Goal: Information Seeking & Learning: Learn about a topic

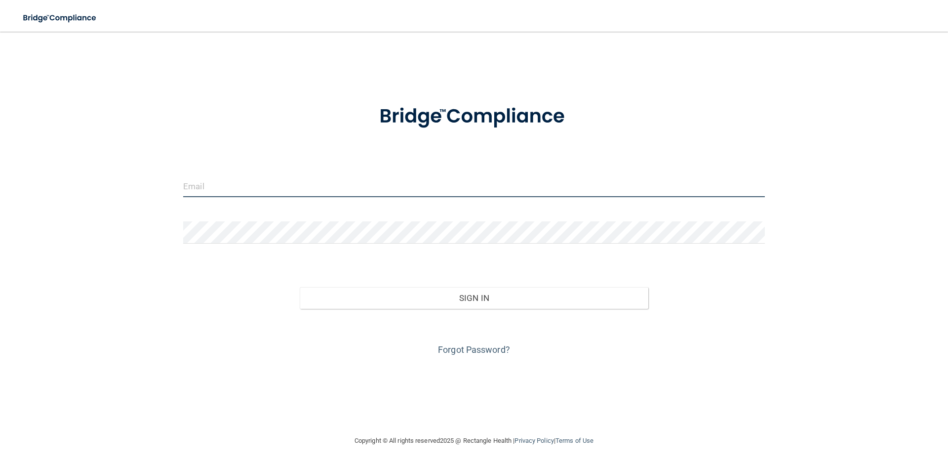
click at [396, 183] on input "email" at bounding box center [474, 186] width 582 height 22
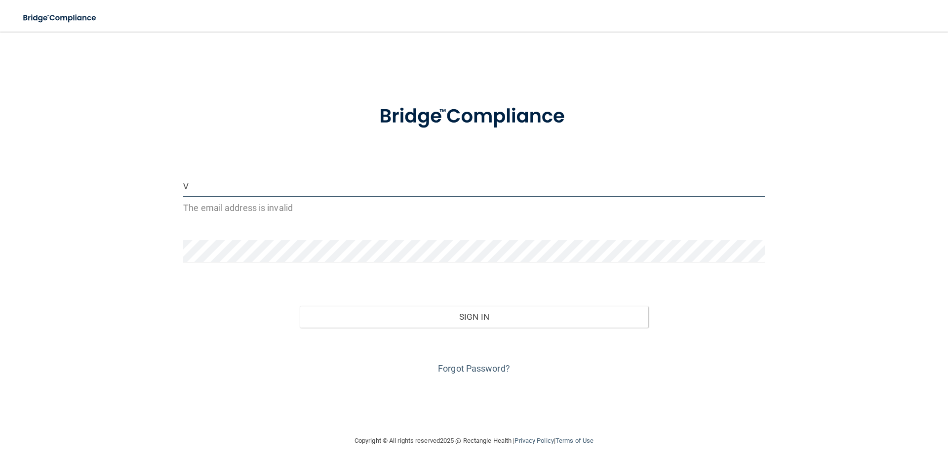
type input "[EMAIL_ADDRESS][DOMAIN_NAME]"
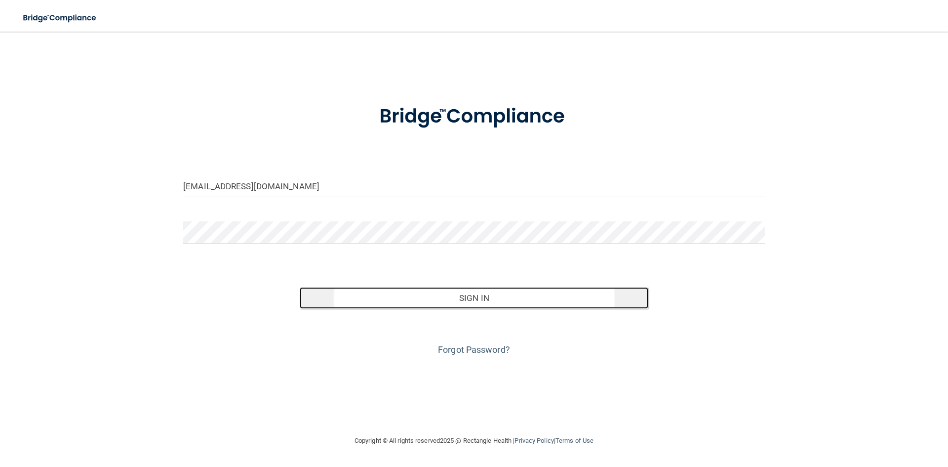
click at [458, 303] on button "Sign In" at bounding box center [474, 298] width 349 height 22
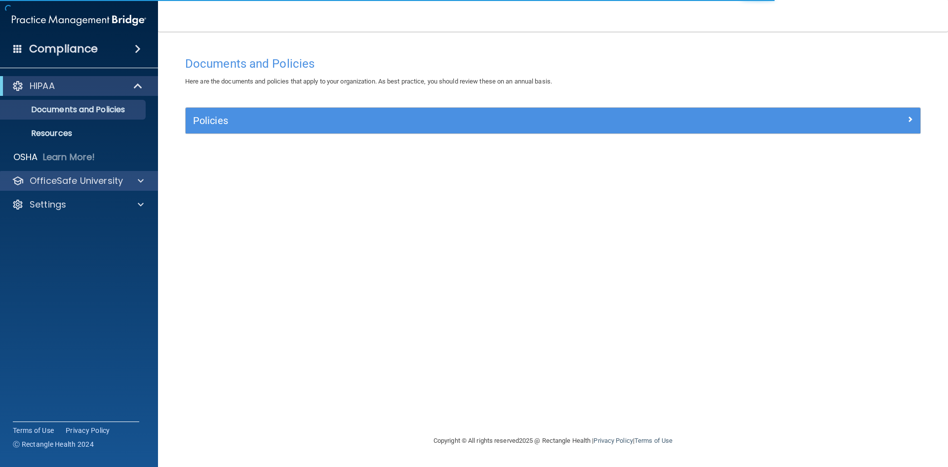
click at [71, 187] on div "OfficeSafe University" at bounding box center [79, 181] width 159 height 20
click at [128, 185] on div at bounding box center [139, 181] width 25 height 12
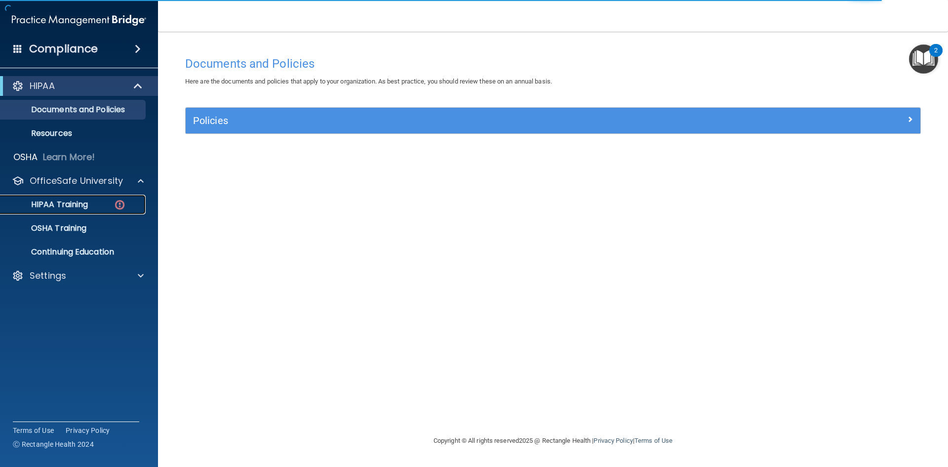
click at [58, 206] on p "HIPAA Training" at bounding box center [46, 205] width 81 height 10
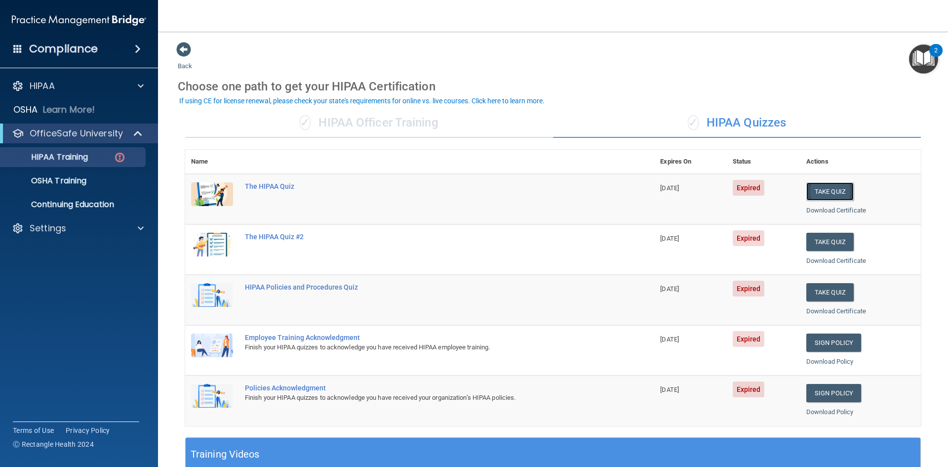
click at [808, 193] on button "Take Quiz" at bounding box center [829, 191] width 47 height 18
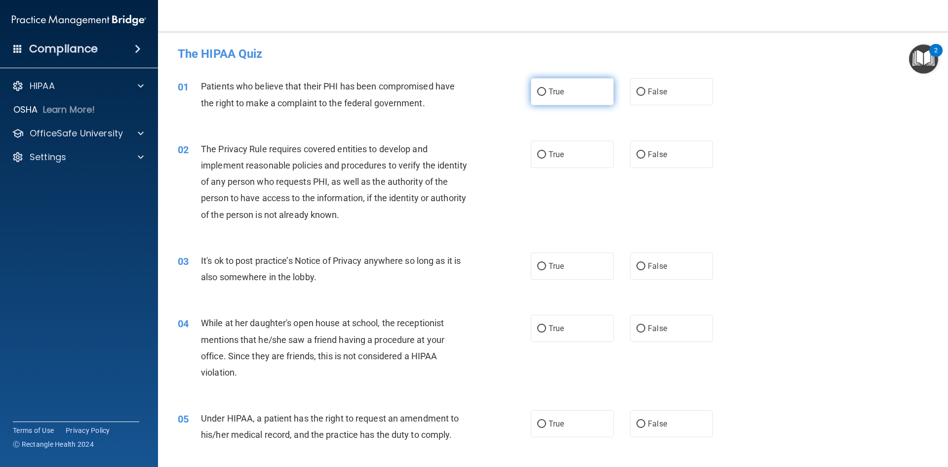
click at [568, 88] on label "True" at bounding box center [572, 91] width 83 height 27
click at [546, 88] on input "True" at bounding box center [541, 91] width 9 height 7
radio input "true"
click at [575, 162] on label "True" at bounding box center [572, 154] width 83 height 27
click at [546, 159] on input "True" at bounding box center [541, 154] width 9 height 7
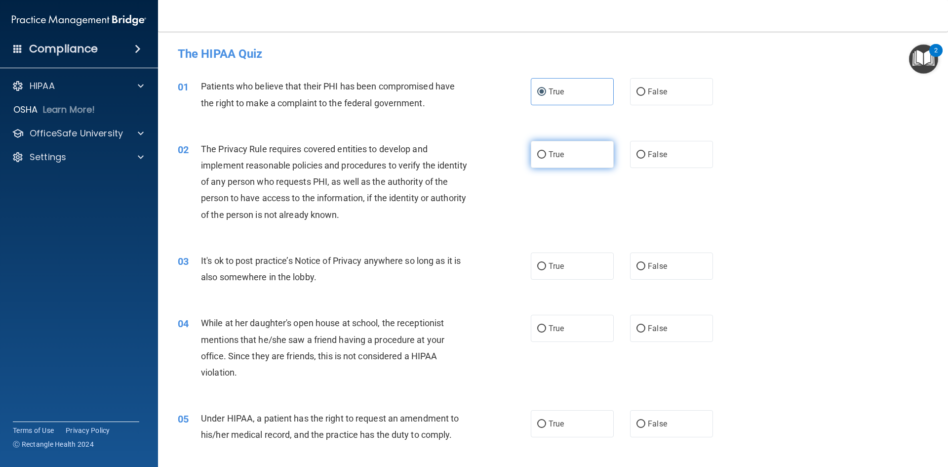
radio input "true"
click at [674, 272] on label "False" at bounding box center [671, 265] width 83 height 27
click at [645, 270] on input "False" at bounding box center [641, 266] width 9 height 7
radio input "true"
click at [666, 336] on label "False" at bounding box center [671, 328] width 83 height 27
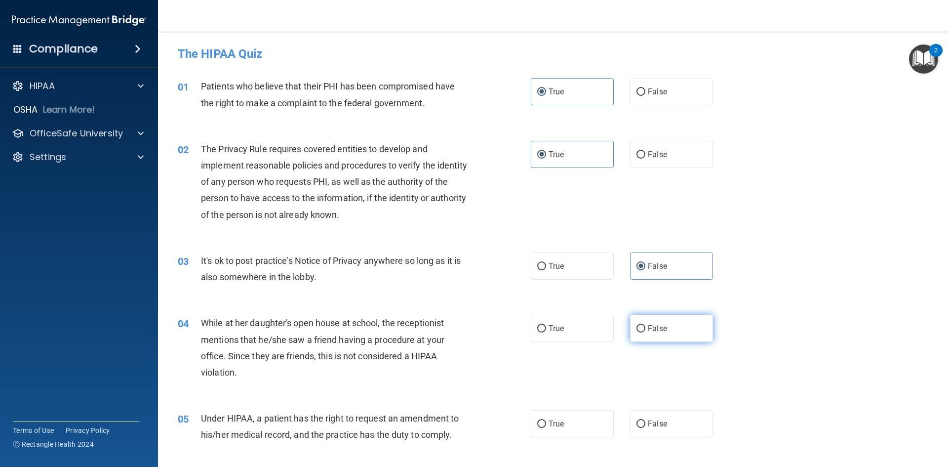
click at [645, 332] on input "False" at bounding box center [641, 328] width 9 height 7
radio input "true"
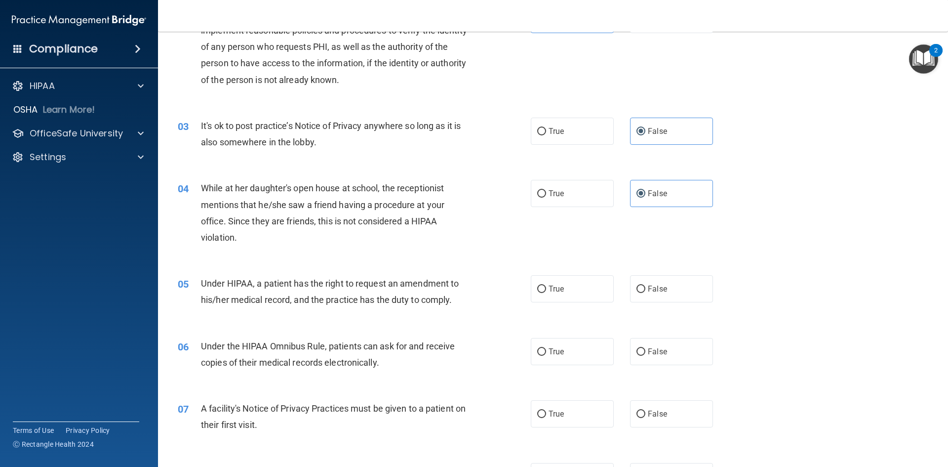
scroll to position [148, 0]
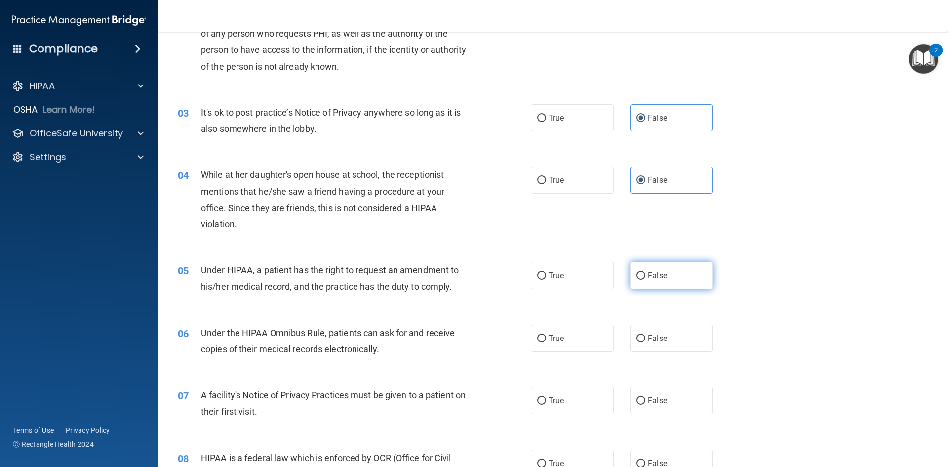
click at [669, 281] on label "False" at bounding box center [671, 275] width 83 height 27
click at [645, 280] on input "False" at bounding box center [641, 275] width 9 height 7
radio input "true"
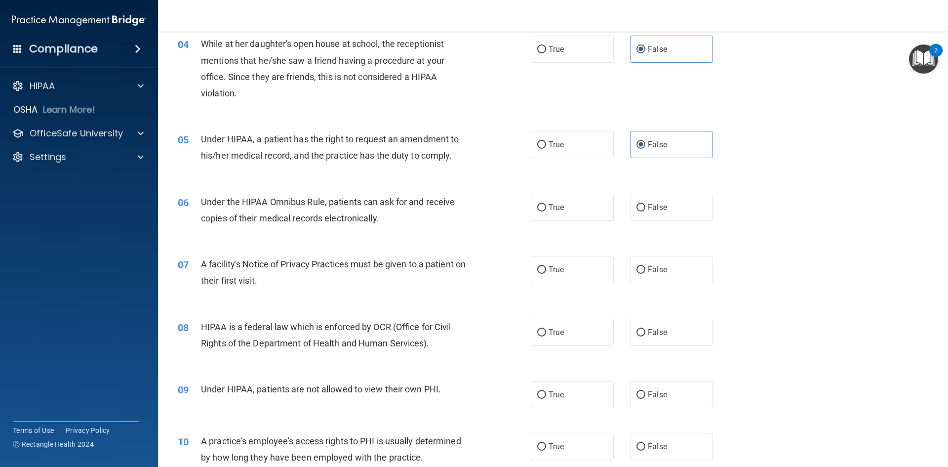
scroll to position [296, 0]
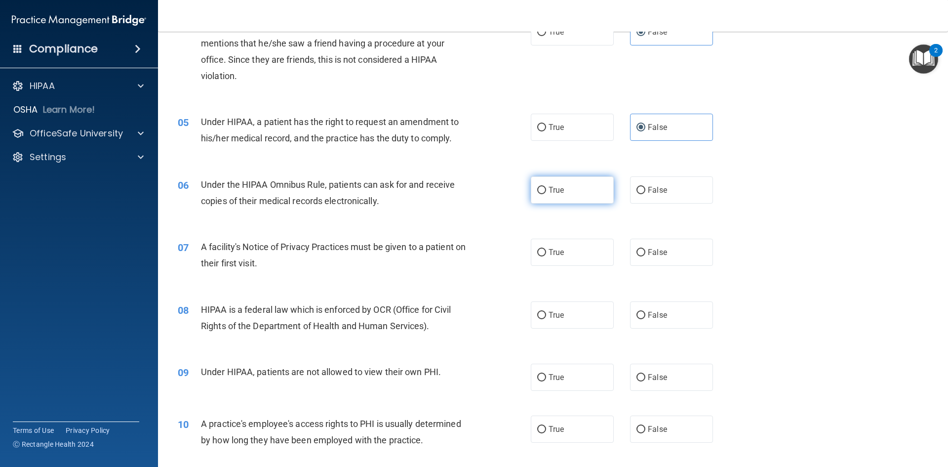
click at [569, 186] on label "True" at bounding box center [572, 189] width 83 height 27
click at [546, 187] on input "True" at bounding box center [541, 190] width 9 height 7
radio input "true"
click at [582, 250] on label "True" at bounding box center [572, 252] width 83 height 27
click at [546, 250] on input "True" at bounding box center [541, 252] width 9 height 7
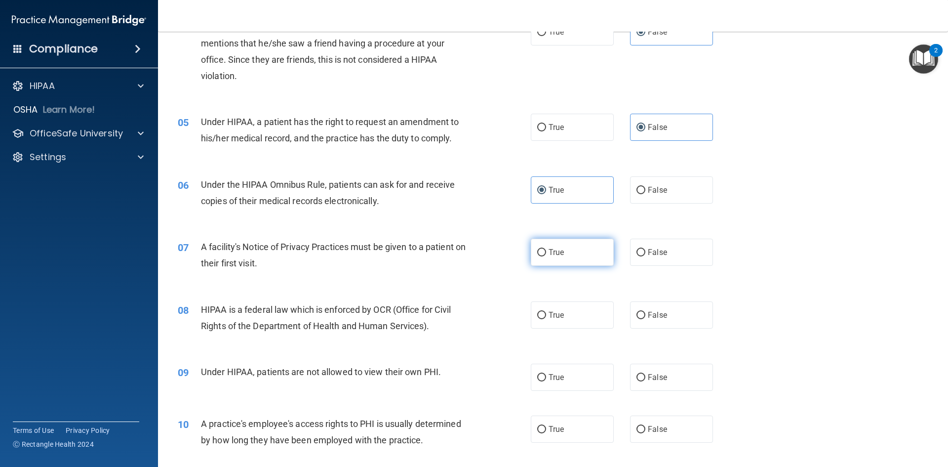
radio input "true"
click at [582, 323] on label "True" at bounding box center [572, 314] width 83 height 27
click at [546, 319] on input "True" at bounding box center [541, 315] width 9 height 7
radio input "true"
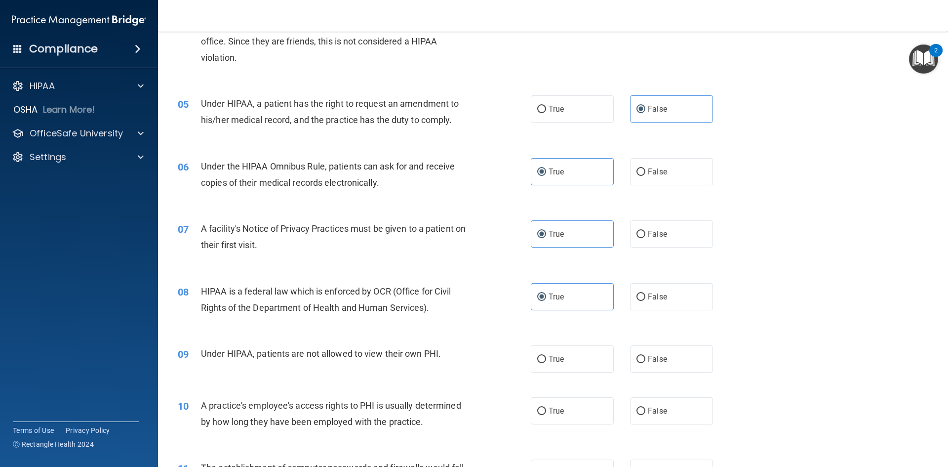
scroll to position [346, 0]
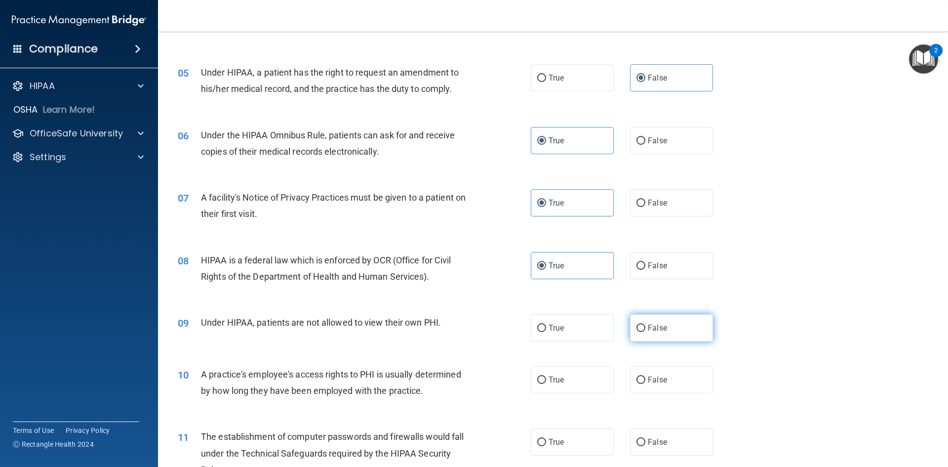
click at [650, 339] on div "09 Under HIPAA, patients are not allowed to view their own PHI. True False" at bounding box center [552, 328] width 765 height 52
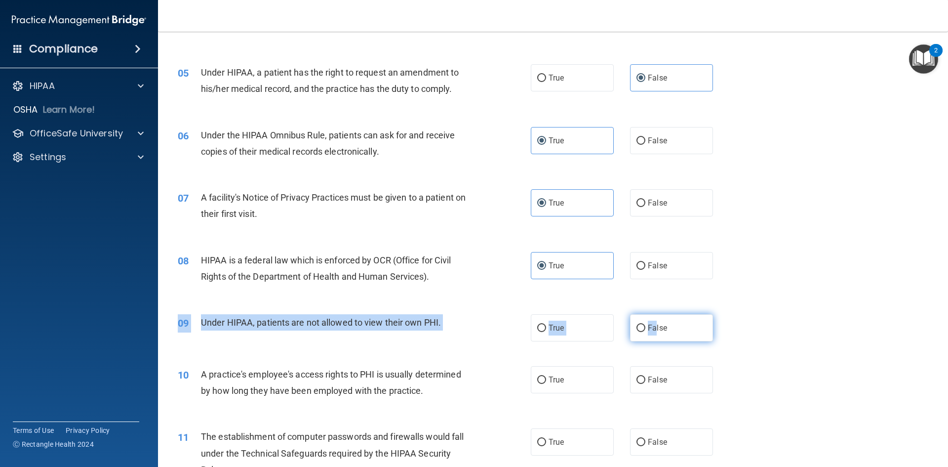
click at [652, 336] on label "False" at bounding box center [671, 327] width 83 height 27
click at [645, 332] on input "False" at bounding box center [641, 327] width 9 height 7
radio input "true"
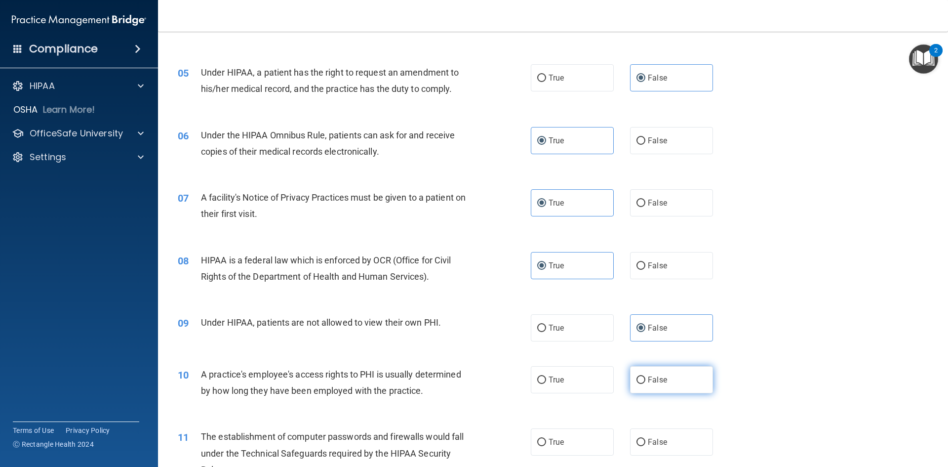
click at [687, 383] on label "False" at bounding box center [671, 379] width 83 height 27
click at [645, 383] on input "False" at bounding box center [641, 379] width 9 height 7
radio input "true"
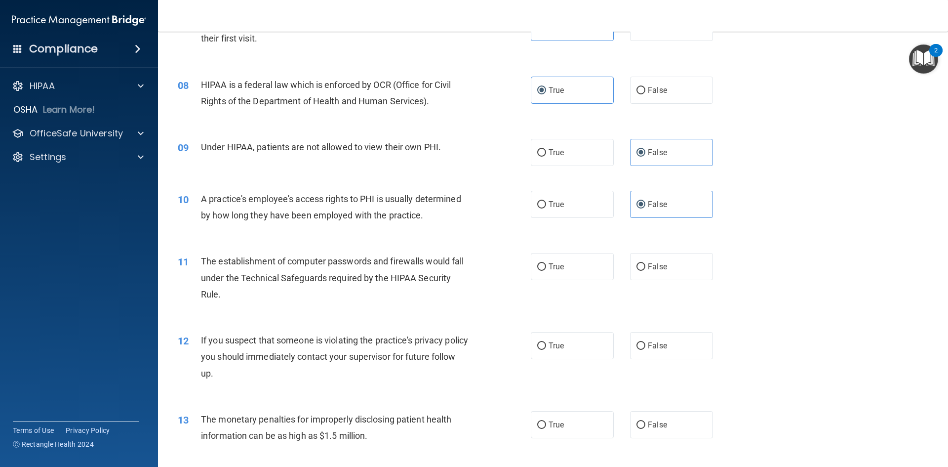
scroll to position [543, 0]
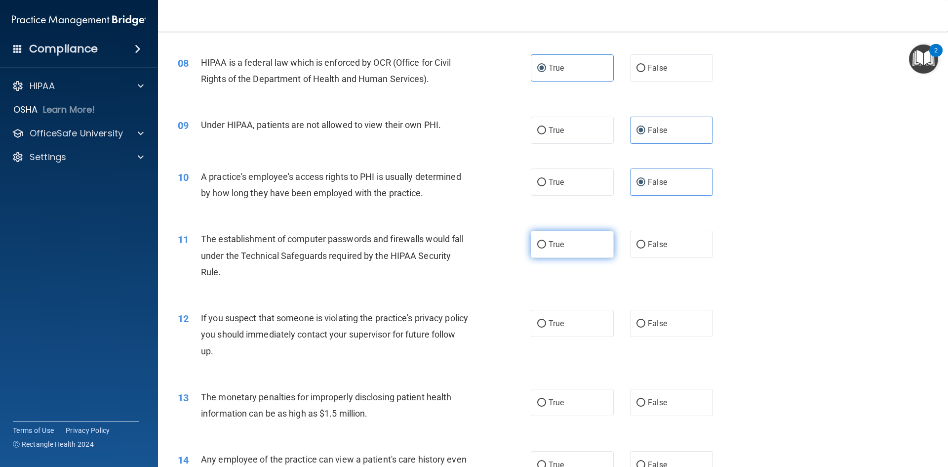
click at [563, 250] on label "True" at bounding box center [572, 244] width 83 height 27
click at [546, 248] on input "True" at bounding box center [541, 244] width 9 height 7
radio input "true"
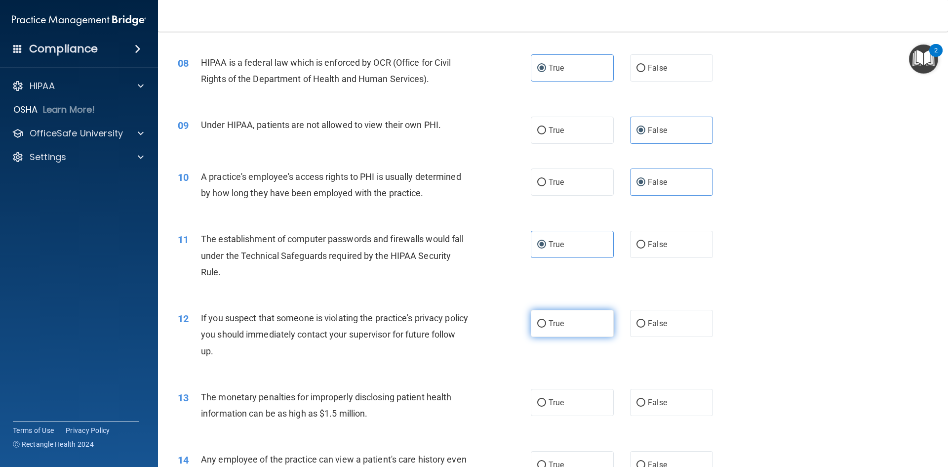
click at [581, 321] on label "True" at bounding box center [572, 323] width 83 height 27
click at [546, 321] on input "True" at bounding box center [541, 323] width 9 height 7
radio input "true"
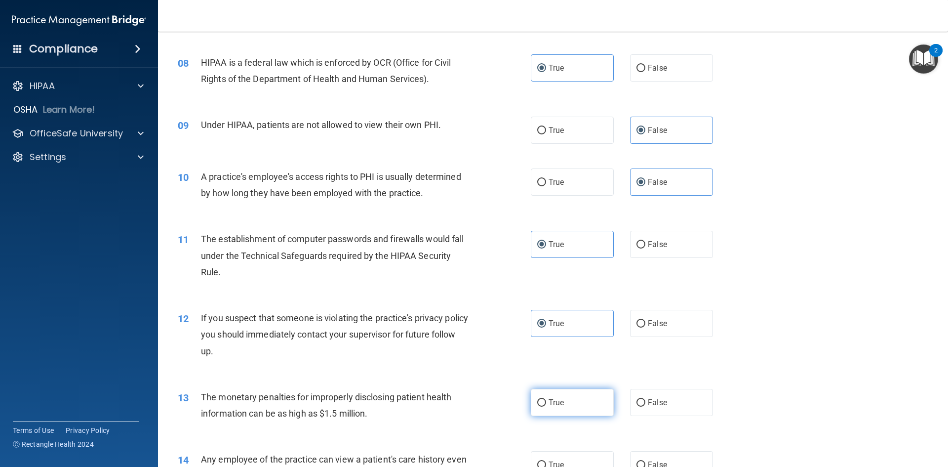
click at [576, 410] on label "True" at bounding box center [572, 402] width 83 height 27
click at [546, 406] on input "True" at bounding box center [541, 402] width 9 height 7
radio input "true"
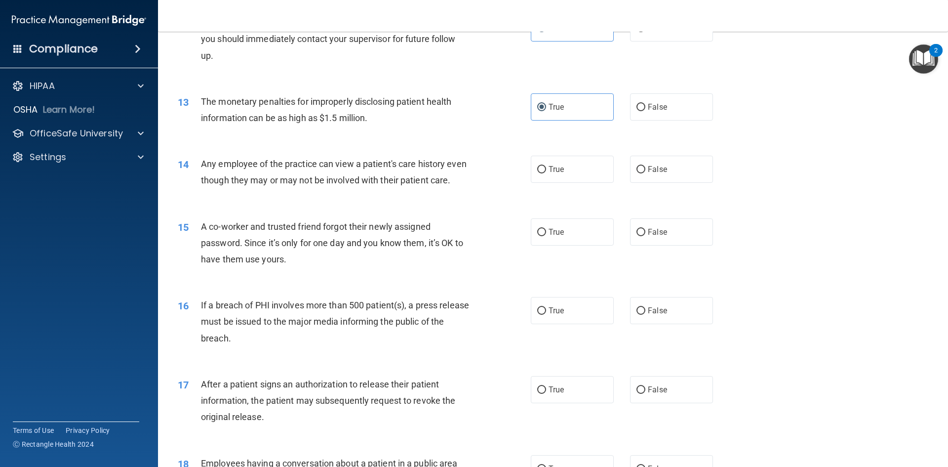
scroll to position [840, 0]
click at [677, 173] on label "False" at bounding box center [671, 168] width 83 height 27
click at [645, 172] on input "False" at bounding box center [641, 168] width 9 height 7
radio input "true"
drag, startPoint x: 694, startPoint y: 241, endPoint x: 772, endPoint y: 276, distance: 85.5
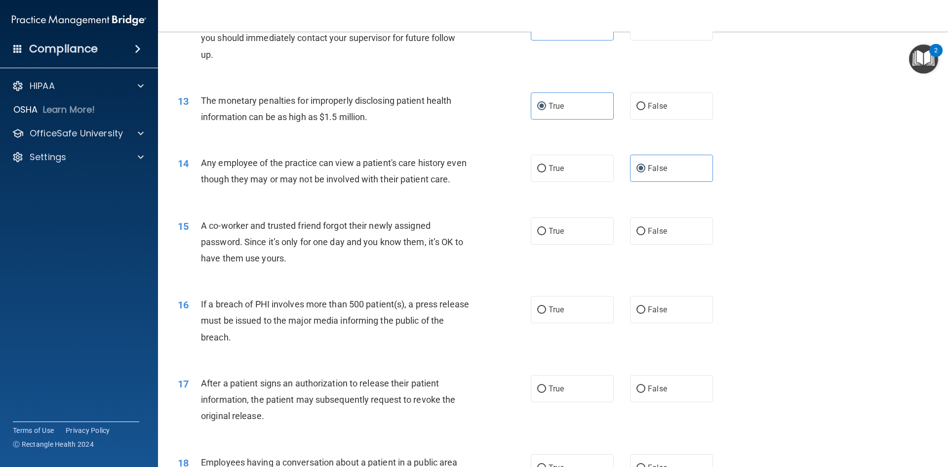
click at [695, 241] on label "False" at bounding box center [671, 230] width 83 height 27
click at [645, 235] on input "False" at bounding box center [641, 231] width 9 height 7
radio input "true"
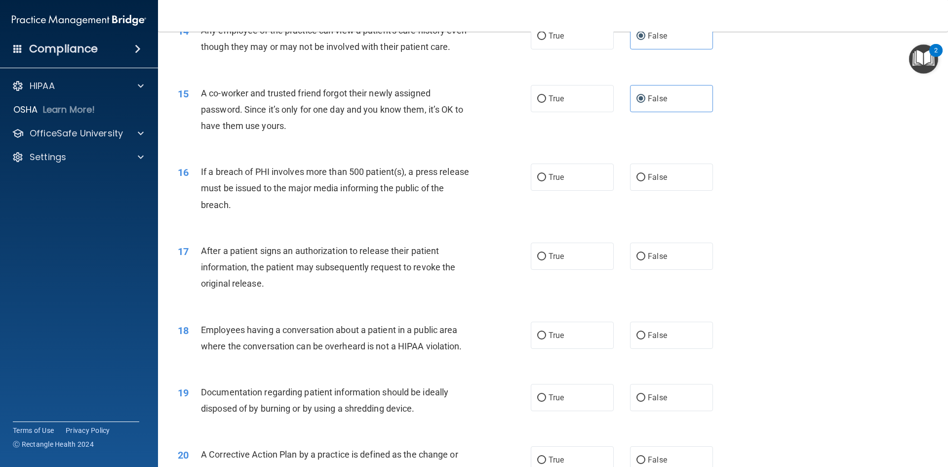
scroll to position [988, 0]
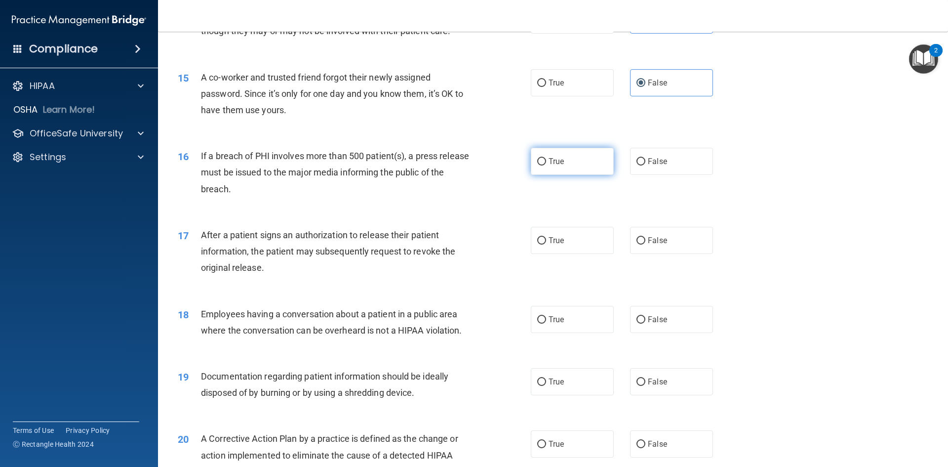
click at [575, 175] on label "True" at bounding box center [572, 161] width 83 height 27
click at [546, 165] on input "True" at bounding box center [541, 161] width 9 height 7
radio input "true"
click at [578, 254] on label "True" at bounding box center [572, 240] width 83 height 27
click at [546, 244] on input "True" at bounding box center [541, 240] width 9 height 7
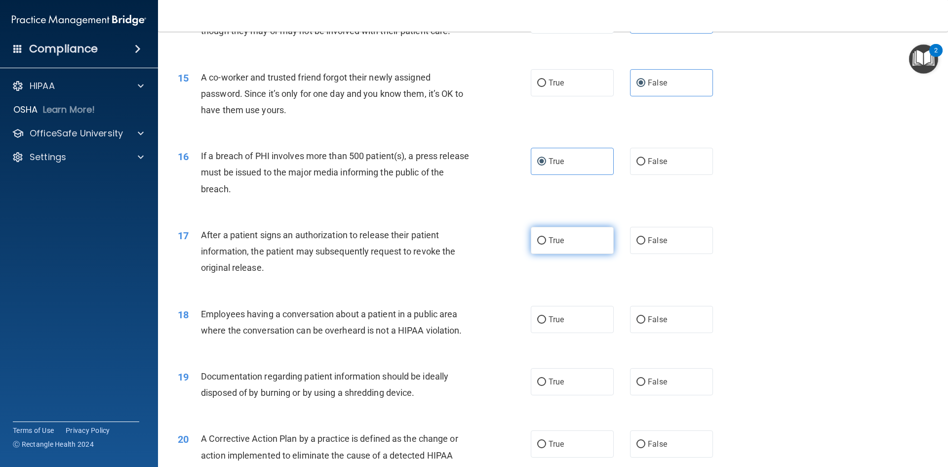
radio input "true"
click at [679, 333] on label "False" at bounding box center [671, 319] width 83 height 27
click at [645, 323] on input "False" at bounding box center [641, 319] width 9 height 7
radio input "true"
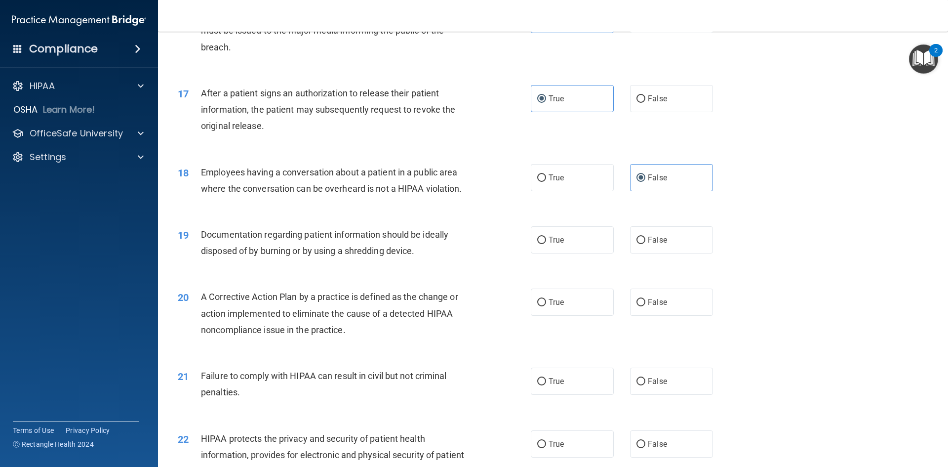
scroll to position [1185, 0]
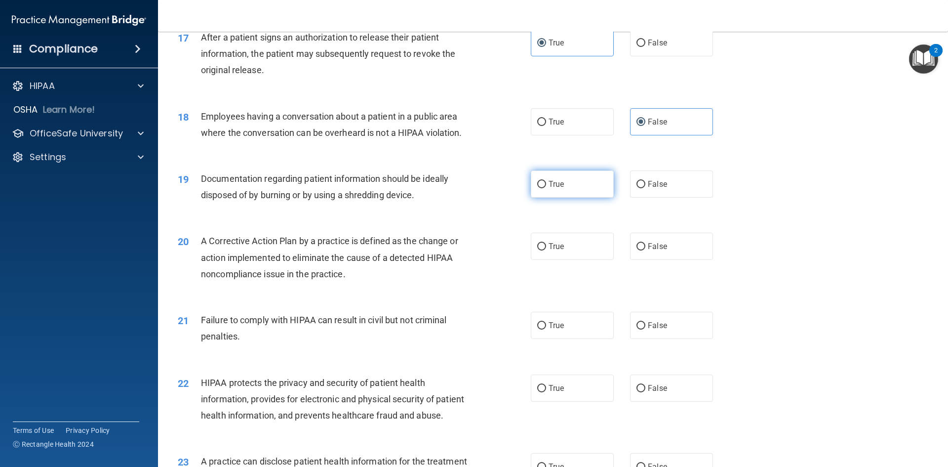
click at [591, 198] on label "True" at bounding box center [572, 183] width 83 height 27
click at [546, 188] on input "True" at bounding box center [541, 184] width 9 height 7
radio input "true"
click at [586, 260] on label "True" at bounding box center [572, 246] width 83 height 27
click at [546, 250] on input "True" at bounding box center [541, 246] width 9 height 7
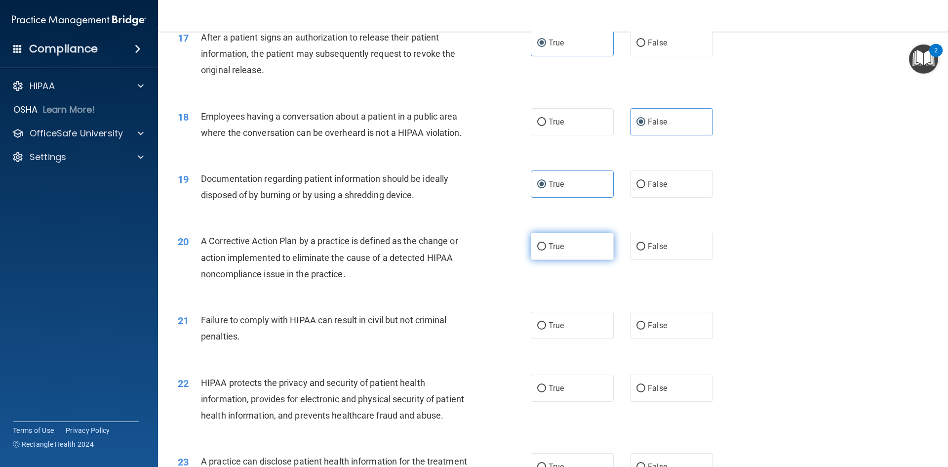
radio input "true"
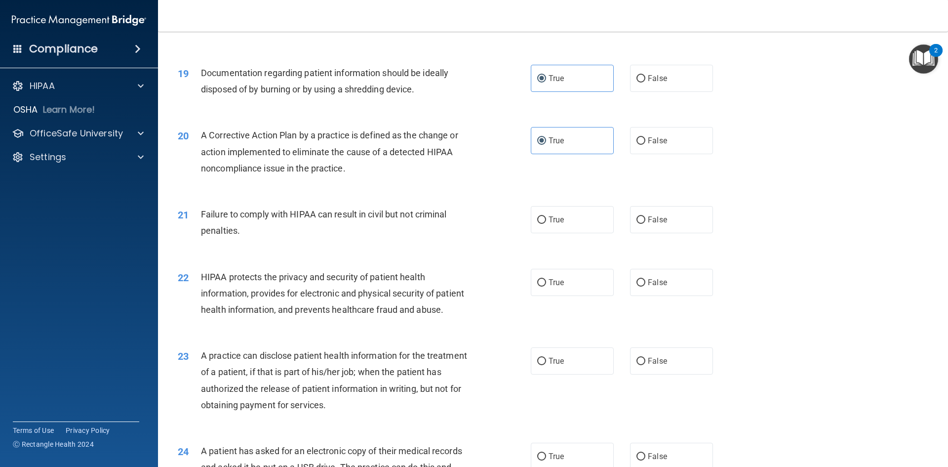
scroll to position [1333, 0]
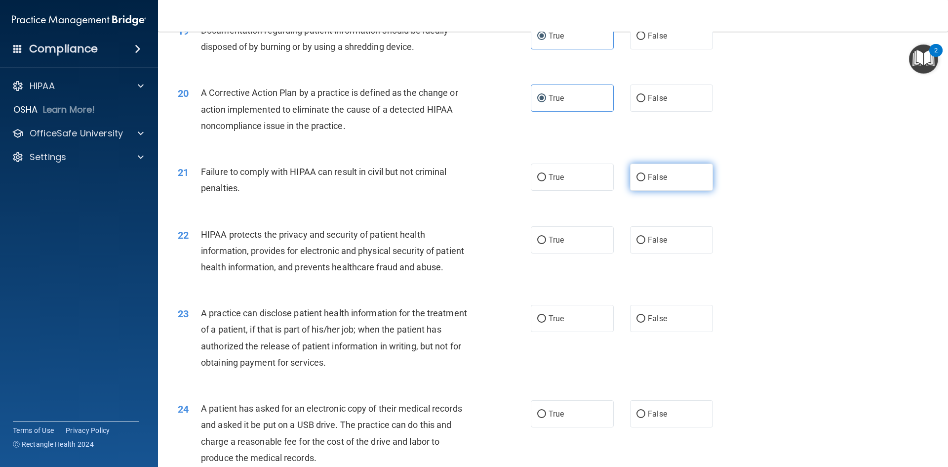
click at [659, 182] on span "False" at bounding box center [657, 176] width 19 height 9
click at [645, 181] on input "False" at bounding box center [641, 177] width 9 height 7
radio input "true"
click at [570, 253] on label "True" at bounding box center [572, 239] width 83 height 27
click at [546, 244] on input "True" at bounding box center [541, 240] width 9 height 7
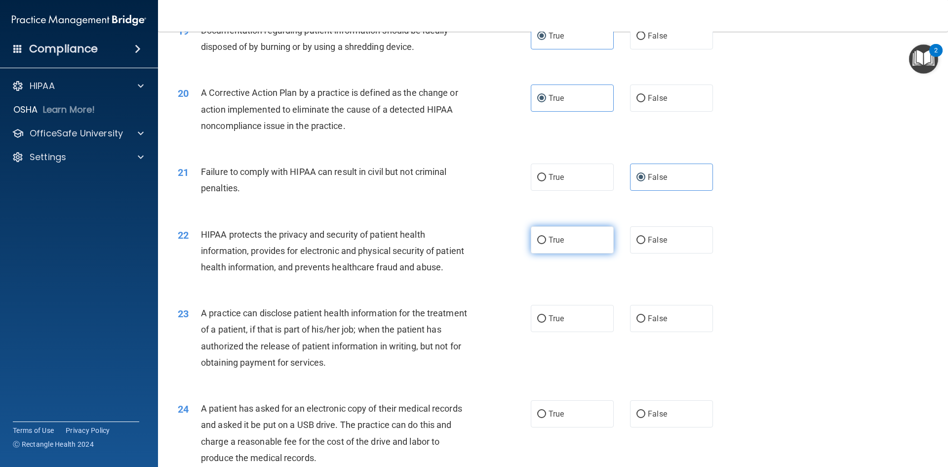
radio input "true"
click at [657, 323] on span "False" at bounding box center [657, 318] width 19 height 9
click at [645, 322] on input "False" at bounding box center [641, 318] width 9 height 7
radio input "true"
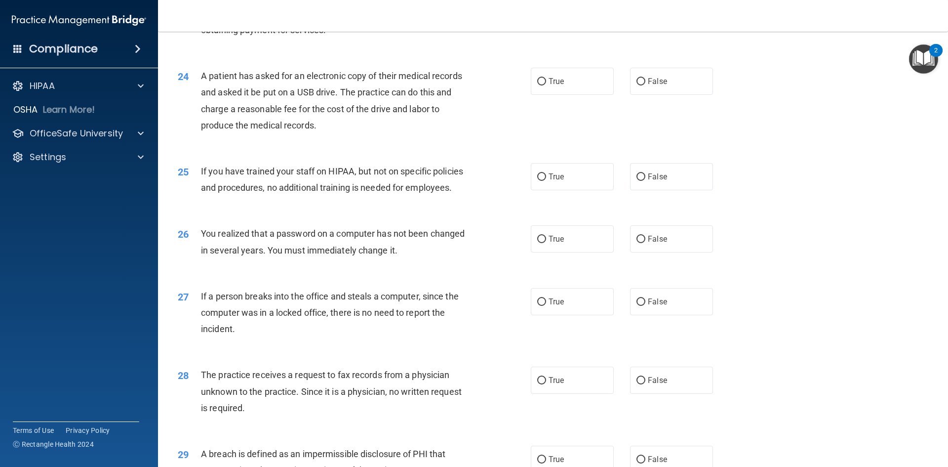
scroll to position [1679, 0]
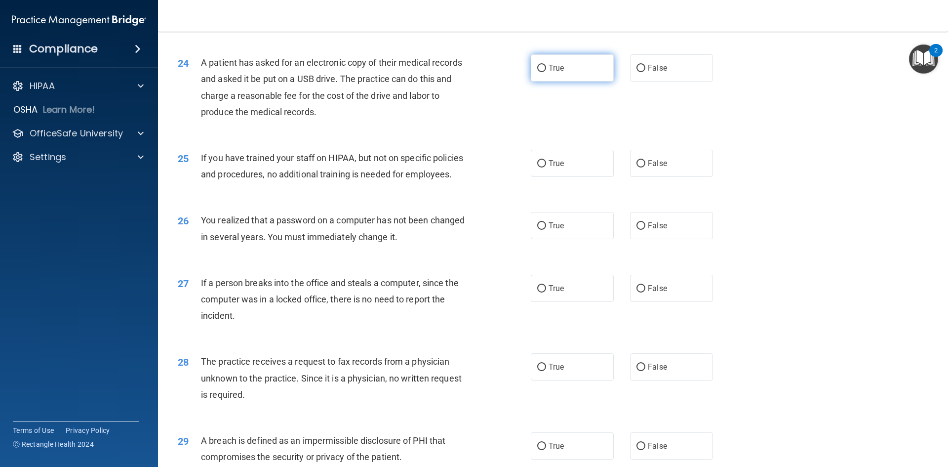
click at [549, 81] on label "True" at bounding box center [572, 67] width 83 height 27
click at [546, 72] on input "True" at bounding box center [541, 68] width 9 height 7
radio input "true"
click at [686, 177] on label "False" at bounding box center [671, 163] width 83 height 27
click at [645, 167] on input "False" at bounding box center [641, 163] width 9 height 7
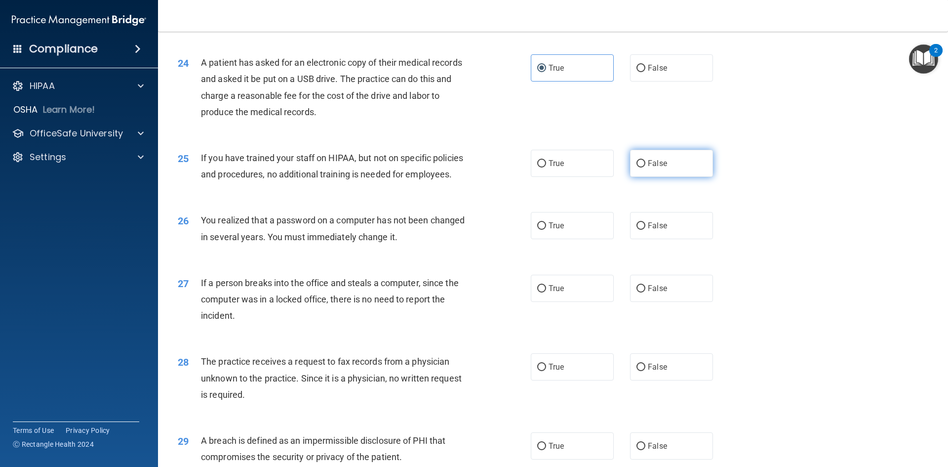
radio input "true"
click at [557, 239] on label "True" at bounding box center [572, 225] width 83 height 27
click at [546, 230] on input "True" at bounding box center [541, 225] width 9 height 7
radio input "true"
click at [661, 293] on span "False" at bounding box center [657, 287] width 19 height 9
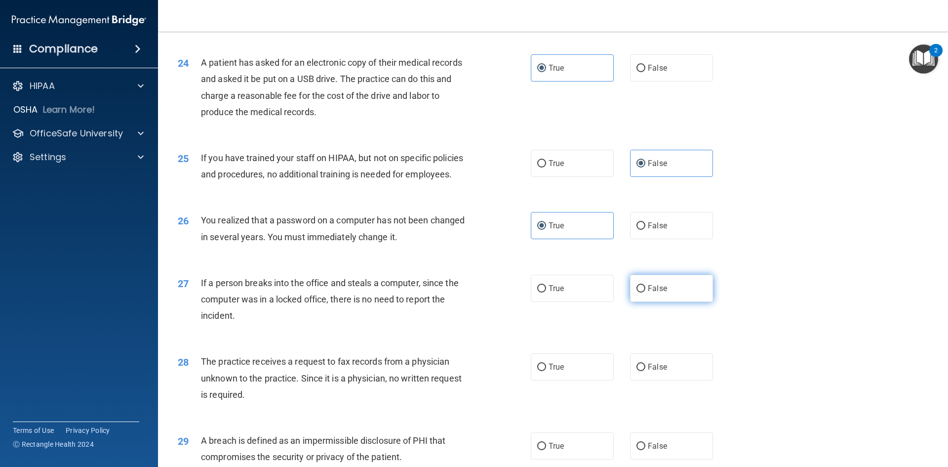
click at [645, 292] on input "False" at bounding box center [641, 288] width 9 height 7
radio input "true"
click at [677, 380] on label "False" at bounding box center [671, 366] width 83 height 27
click at [645, 371] on input "False" at bounding box center [641, 366] width 9 height 7
radio input "true"
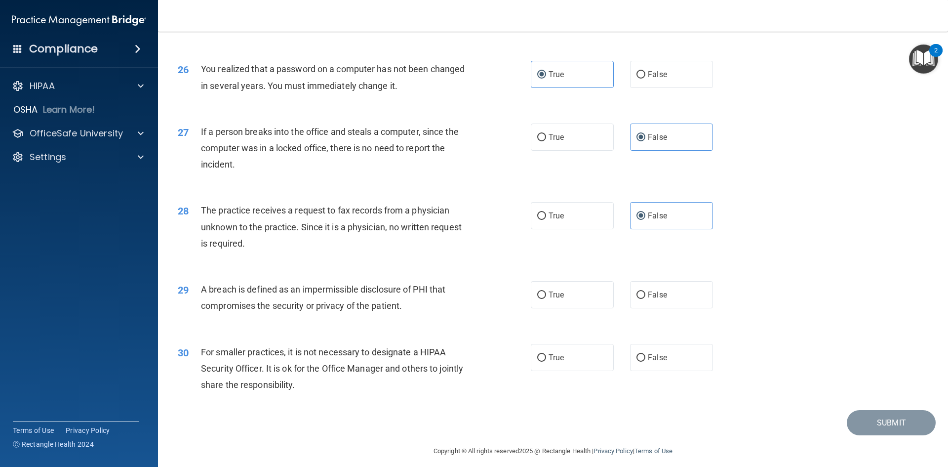
scroll to position [1871, 0]
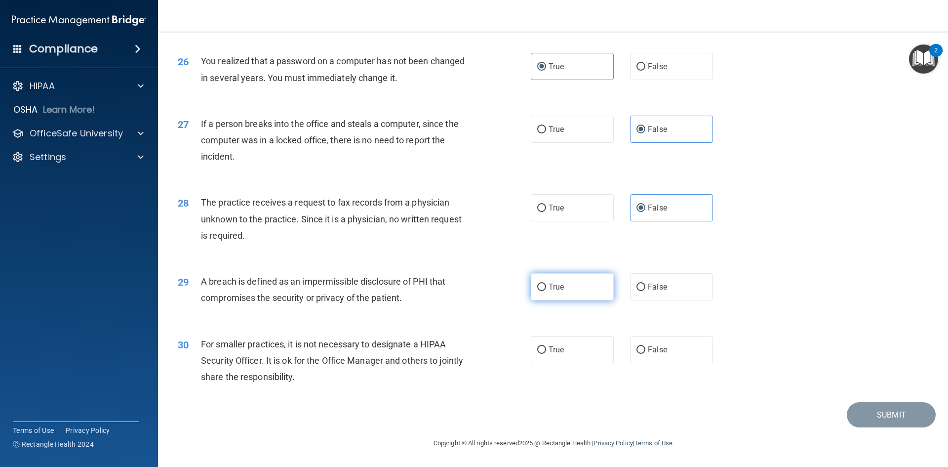
click at [584, 295] on label "True" at bounding box center [572, 286] width 83 height 27
click at [546, 291] on input "True" at bounding box center [541, 286] width 9 height 7
radio input "true"
drag, startPoint x: 656, startPoint y: 356, endPoint x: 850, endPoint y: 414, distance: 202.8
click at [659, 357] on label "False" at bounding box center [671, 349] width 83 height 27
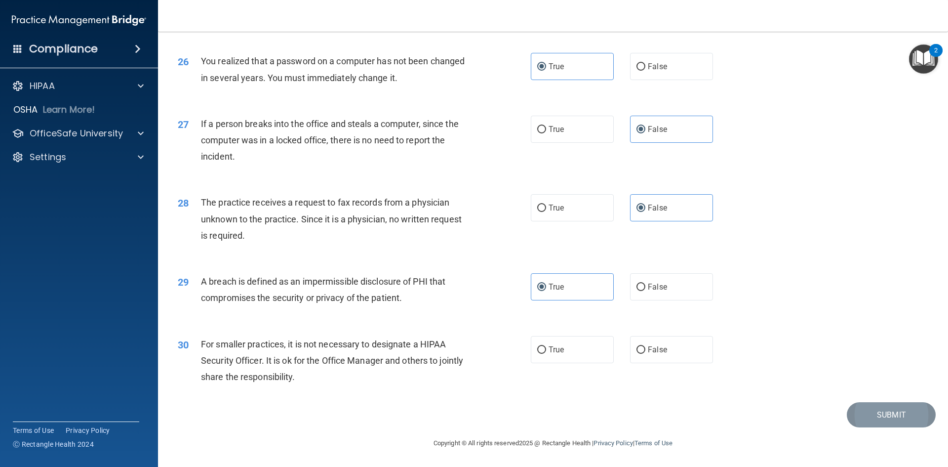
click at [645, 354] on input "False" at bounding box center [641, 349] width 9 height 7
radio input "true"
click at [865, 418] on button "Submit" at bounding box center [891, 414] width 89 height 25
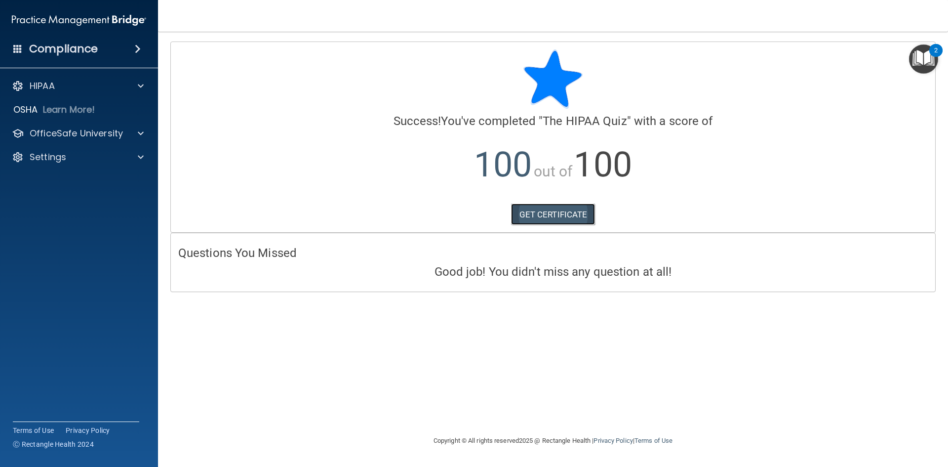
click at [542, 210] on link "GET CERTIFICATE" at bounding box center [553, 214] width 84 height 22
click at [62, 132] on p "OfficeSafe University" at bounding box center [76, 133] width 93 height 12
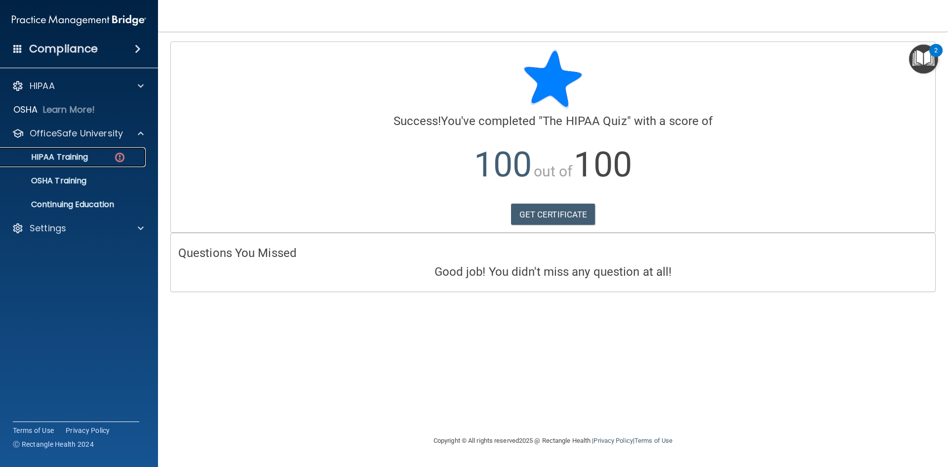
click at [65, 158] on p "HIPAA Training" at bounding box center [46, 157] width 81 height 10
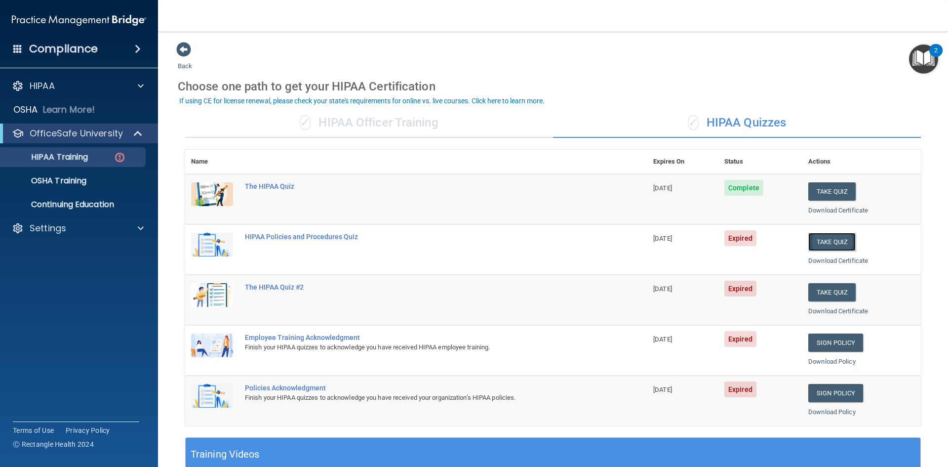
click at [840, 242] on button "Take Quiz" at bounding box center [831, 242] width 47 height 18
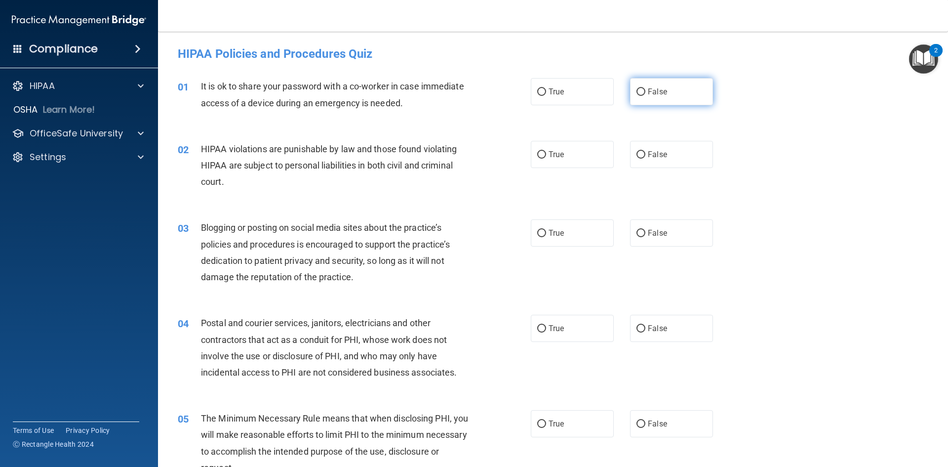
click at [648, 94] on span "False" at bounding box center [657, 91] width 19 height 9
click at [645, 94] on input "False" at bounding box center [641, 91] width 9 height 7
radio input "true"
click at [580, 149] on label "True" at bounding box center [572, 154] width 83 height 27
click at [546, 151] on input "True" at bounding box center [541, 154] width 9 height 7
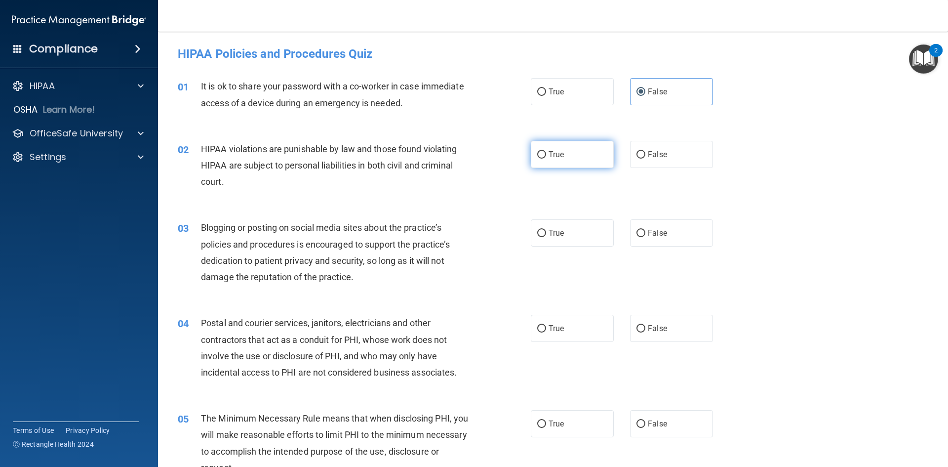
radio input "true"
click at [650, 241] on label "False" at bounding box center [671, 232] width 83 height 27
click at [645, 237] on input "False" at bounding box center [641, 233] width 9 height 7
radio input "true"
click at [563, 316] on label "True" at bounding box center [572, 328] width 83 height 27
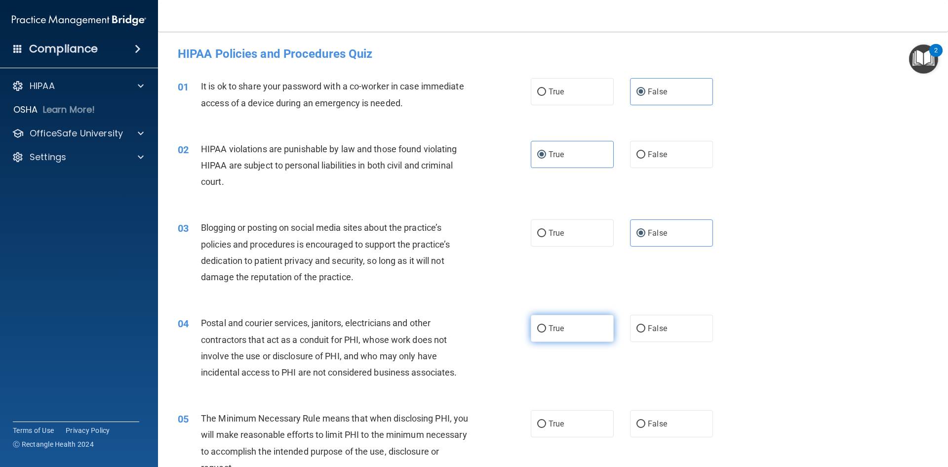
click at [546, 325] on input "True" at bounding box center [541, 328] width 9 height 7
radio input "true"
click at [583, 421] on label "True" at bounding box center [572, 423] width 83 height 27
click at [546, 421] on input "True" at bounding box center [541, 423] width 9 height 7
radio input "true"
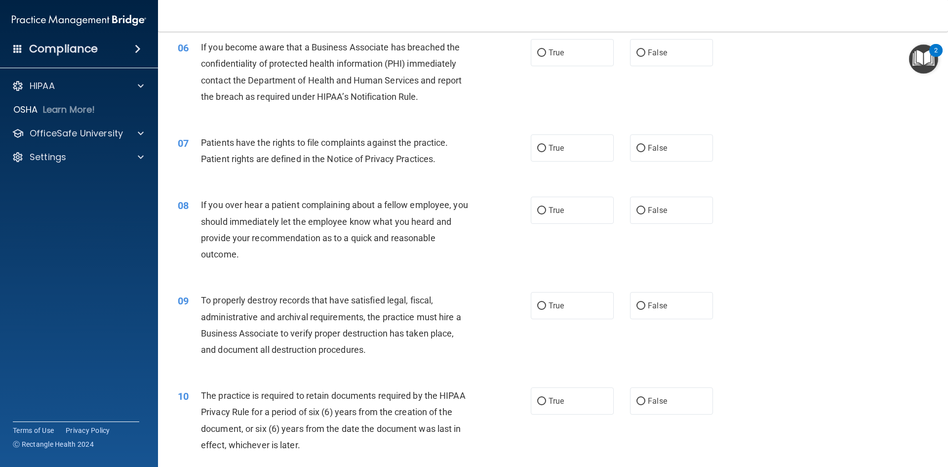
scroll to position [444, 0]
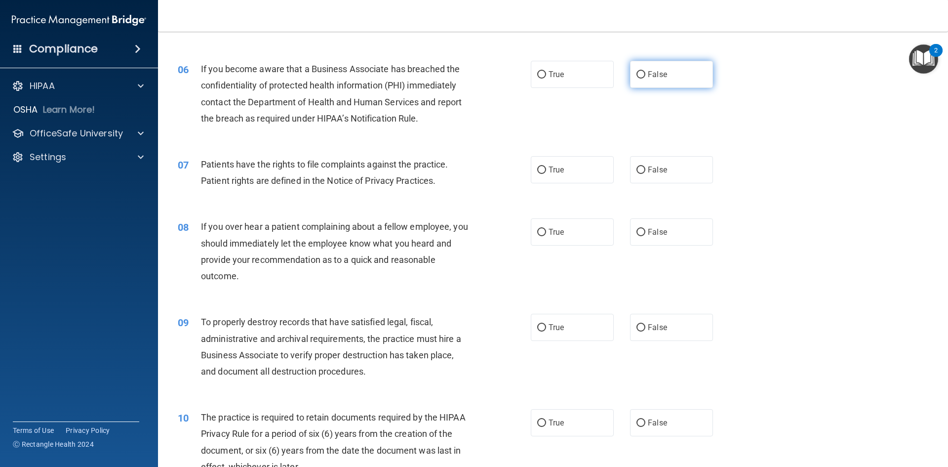
click at [666, 68] on label "False" at bounding box center [671, 74] width 83 height 27
click at [645, 71] on input "False" at bounding box center [641, 74] width 9 height 7
radio input "true"
click at [577, 178] on label "True" at bounding box center [572, 169] width 83 height 27
click at [546, 174] on input "True" at bounding box center [541, 169] width 9 height 7
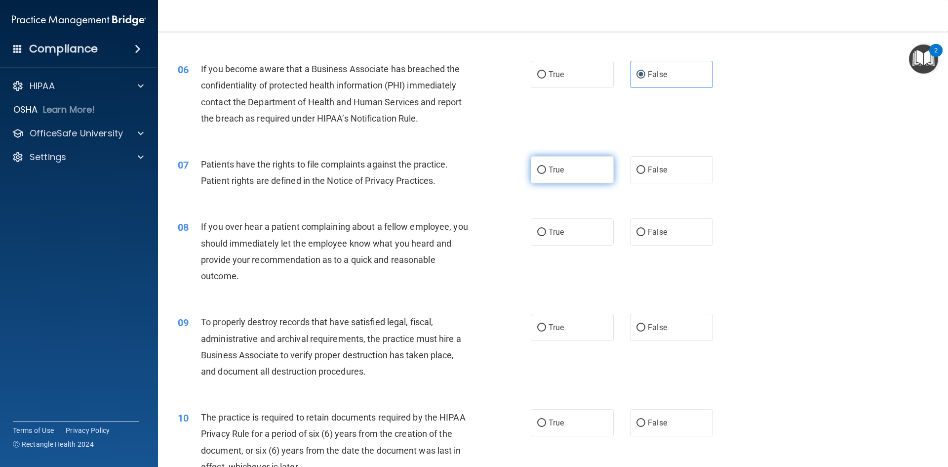
radio input "true"
click at [663, 241] on label "False" at bounding box center [671, 231] width 83 height 27
click at [645, 236] on input "False" at bounding box center [641, 232] width 9 height 7
radio input "true"
click at [657, 332] on label "False" at bounding box center [671, 327] width 83 height 27
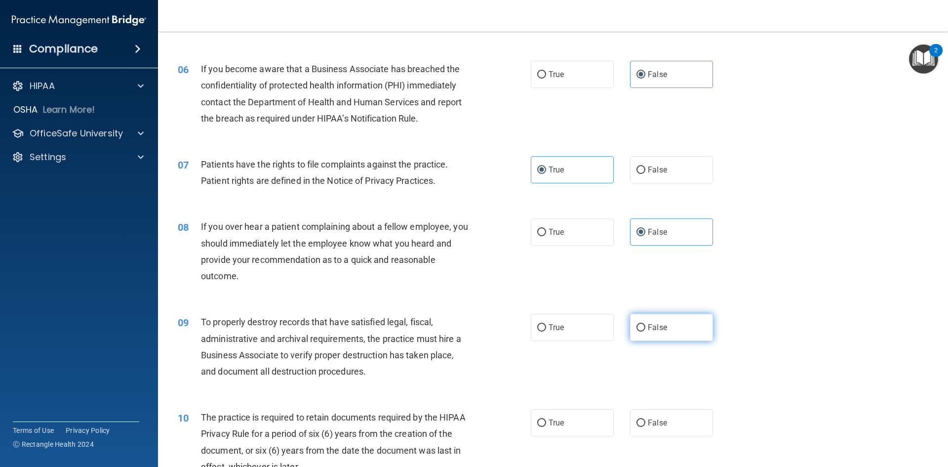
click at [645, 331] on input "False" at bounding box center [641, 327] width 9 height 7
radio input "true"
click at [564, 417] on label "True" at bounding box center [572, 422] width 83 height 27
click at [546, 419] on input "True" at bounding box center [541, 422] width 9 height 7
radio input "true"
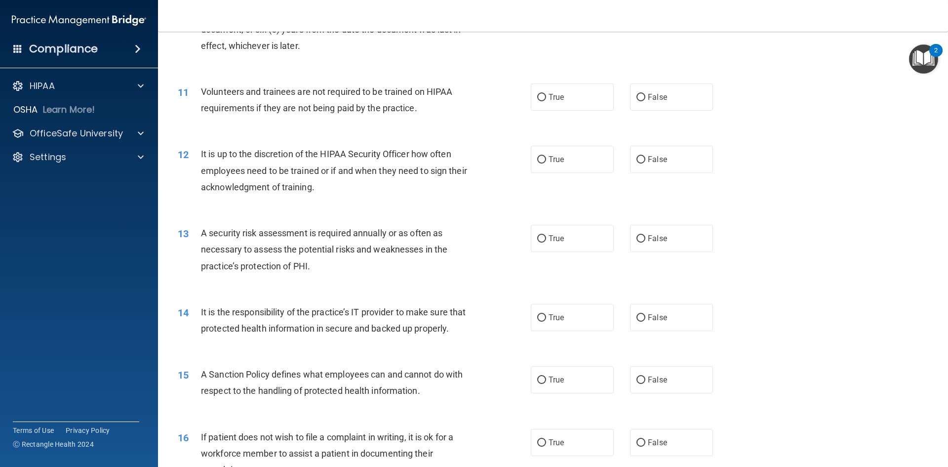
scroll to position [889, 0]
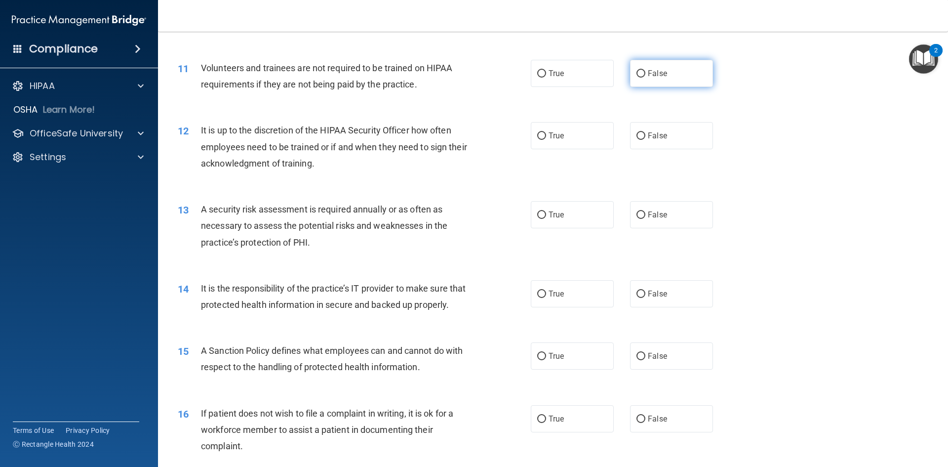
click at [659, 78] on label "False" at bounding box center [671, 73] width 83 height 27
click at [645, 78] on input "False" at bounding box center [641, 73] width 9 height 7
radio input "true"
click at [670, 148] on label "False" at bounding box center [671, 135] width 83 height 27
click at [645, 140] on input "False" at bounding box center [641, 135] width 9 height 7
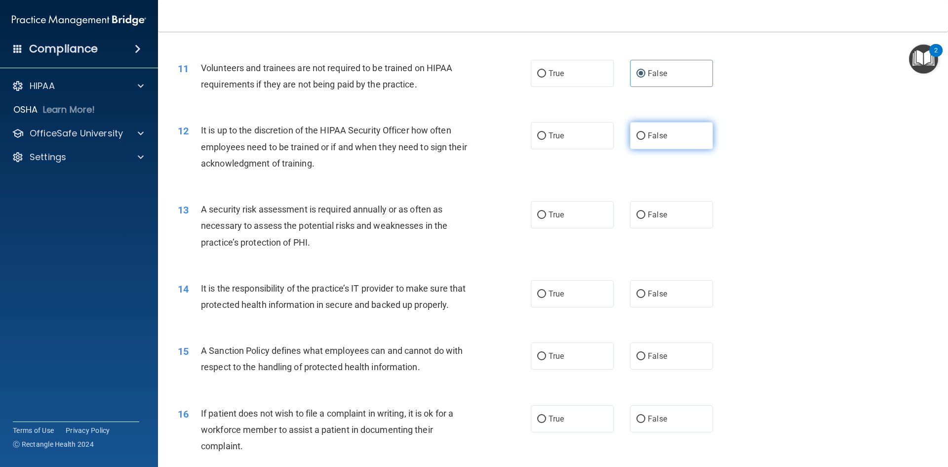
radio input "true"
click at [580, 219] on label "True" at bounding box center [572, 214] width 83 height 27
click at [546, 219] on input "True" at bounding box center [541, 214] width 9 height 7
radio input "true"
drag, startPoint x: 653, startPoint y: 296, endPoint x: 704, endPoint y: 302, distance: 51.2
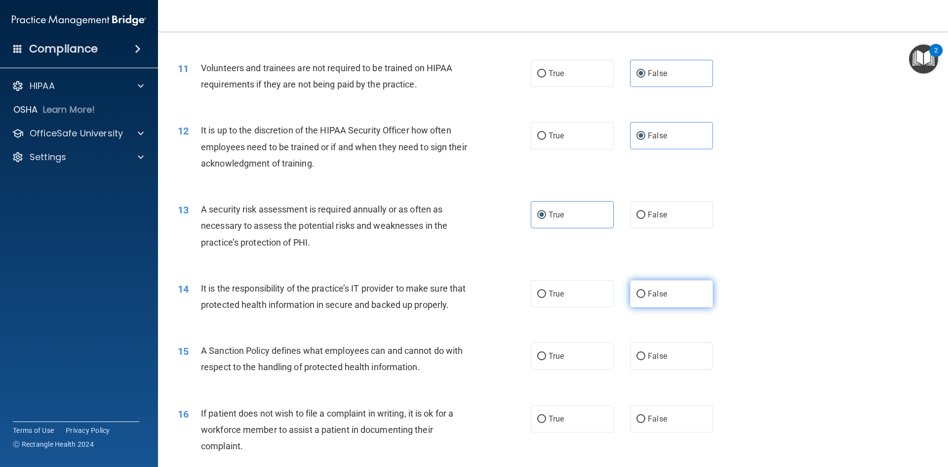
click at [657, 294] on span "False" at bounding box center [657, 293] width 19 height 9
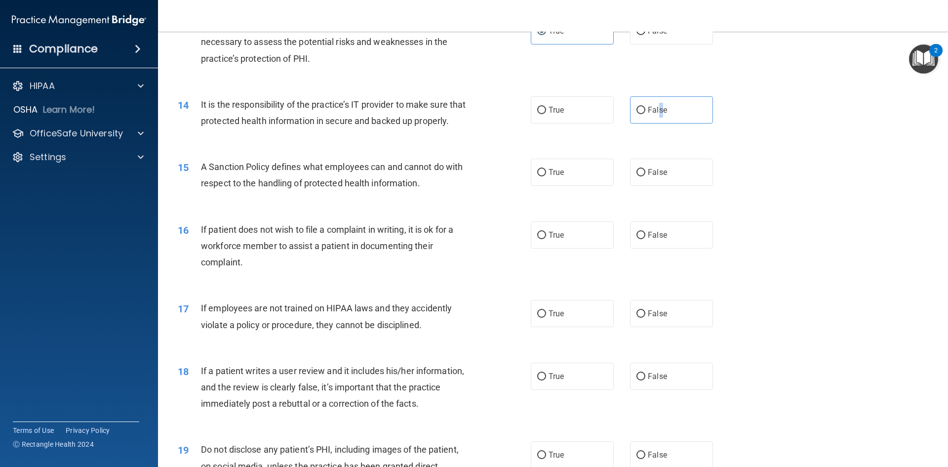
scroll to position [1087, 0]
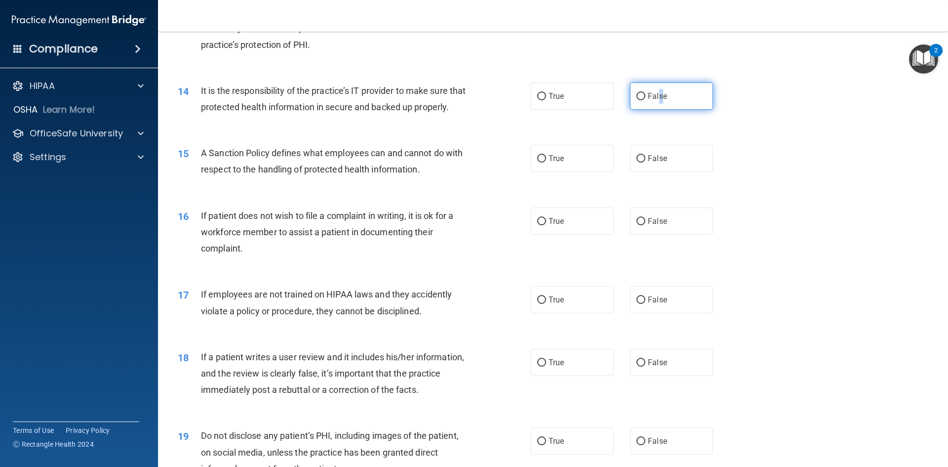
click at [640, 98] on input "False" at bounding box center [641, 96] width 9 height 7
radio input "true"
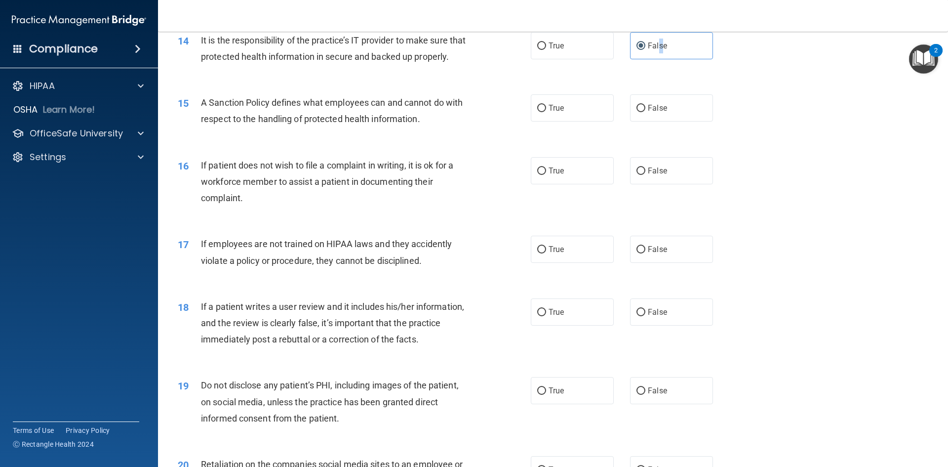
scroll to position [1136, 0]
click at [670, 122] on label "False" at bounding box center [671, 108] width 83 height 27
click at [645, 113] on input "False" at bounding box center [641, 109] width 9 height 7
radio input "true"
click at [596, 185] on label "True" at bounding box center [572, 171] width 83 height 27
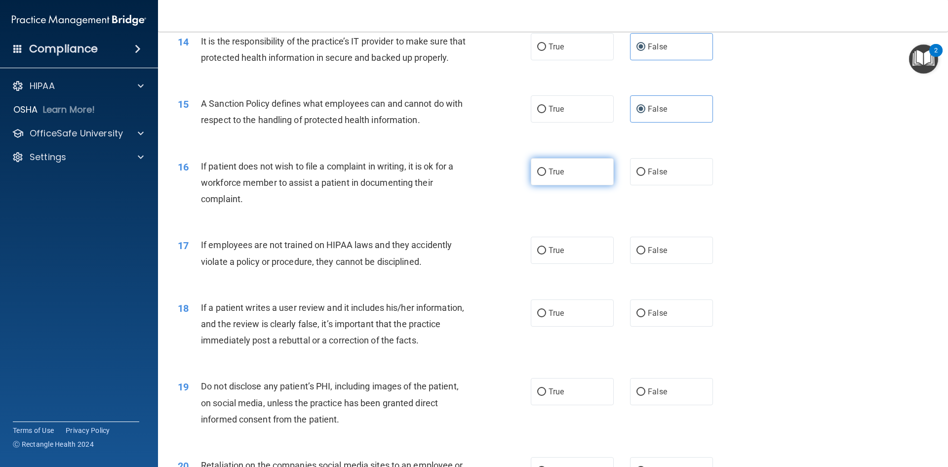
click at [546, 176] on input "True" at bounding box center [541, 171] width 9 height 7
radio input "true"
drag, startPoint x: 666, startPoint y: 271, endPoint x: 675, endPoint y: 302, distance: 31.9
click at [666, 264] on label "False" at bounding box center [671, 250] width 83 height 27
click at [645, 254] on input "False" at bounding box center [641, 250] width 9 height 7
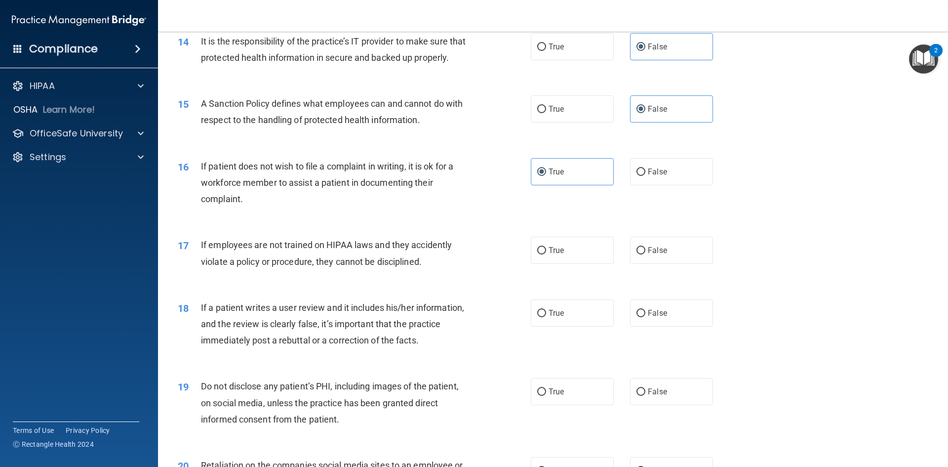
radio input "true"
click at [682, 326] on label "False" at bounding box center [671, 312] width 83 height 27
click at [645, 317] on input "False" at bounding box center [641, 313] width 9 height 7
radio input "true"
click at [558, 396] on span "True" at bounding box center [556, 391] width 15 height 9
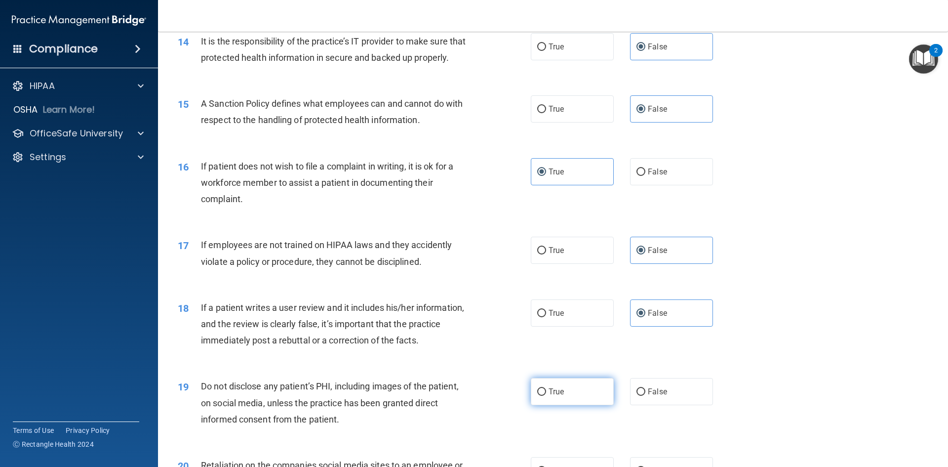
click at [546, 396] on input "True" at bounding box center [541, 391] width 9 height 7
radio input "true"
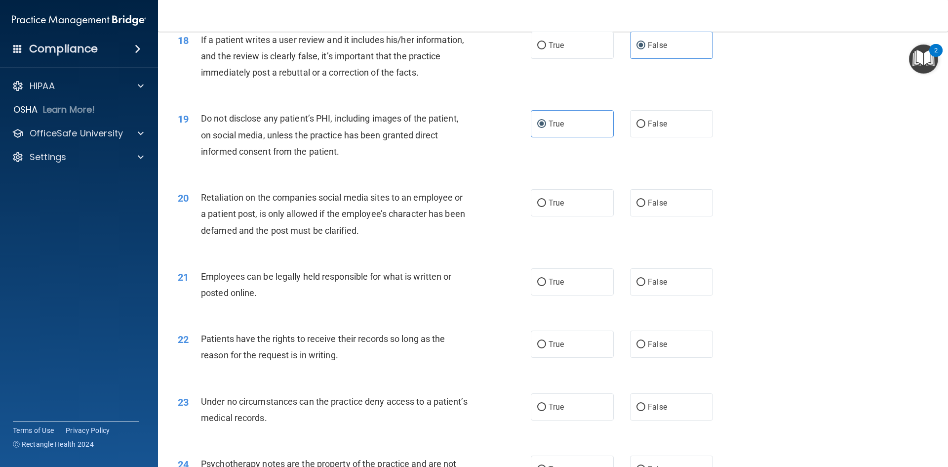
scroll to position [1432, 0]
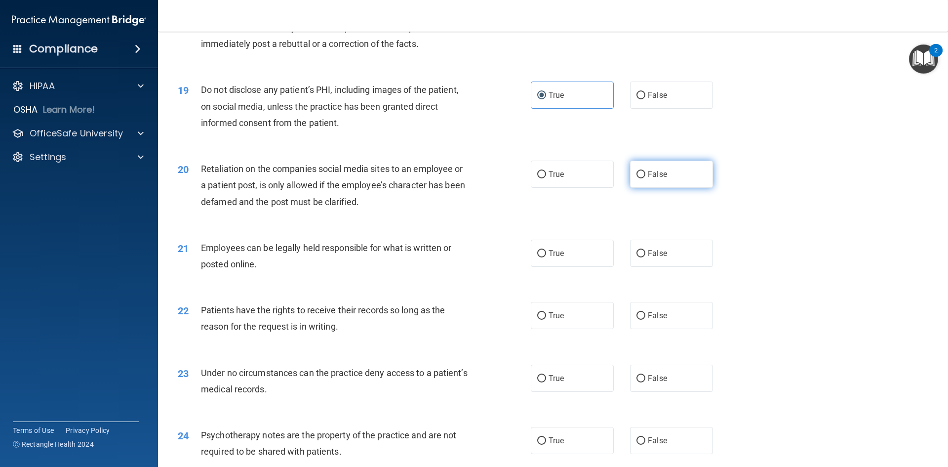
click at [643, 188] on label "False" at bounding box center [671, 174] width 83 height 27
click at [643, 178] on input "False" at bounding box center [641, 174] width 9 height 7
radio input "true"
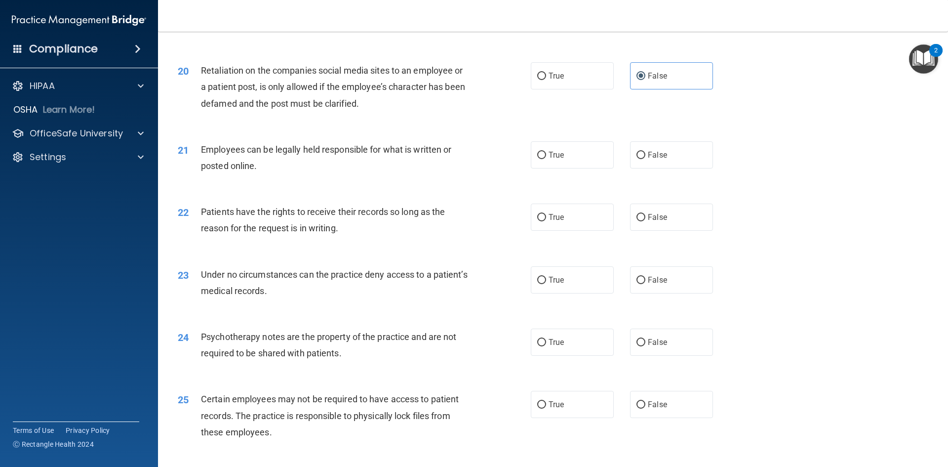
scroll to position [1531, 0]
click at [552, 165] on label "True" at bounding box center [572, 154] width 83 height 27
click at [546, 159] on input "True" at bounding box center [541, 154] width 9 height 7
radio input "true"
click at [663, 230] on label "False" at bounding box center [671, 216] width 83 height 27
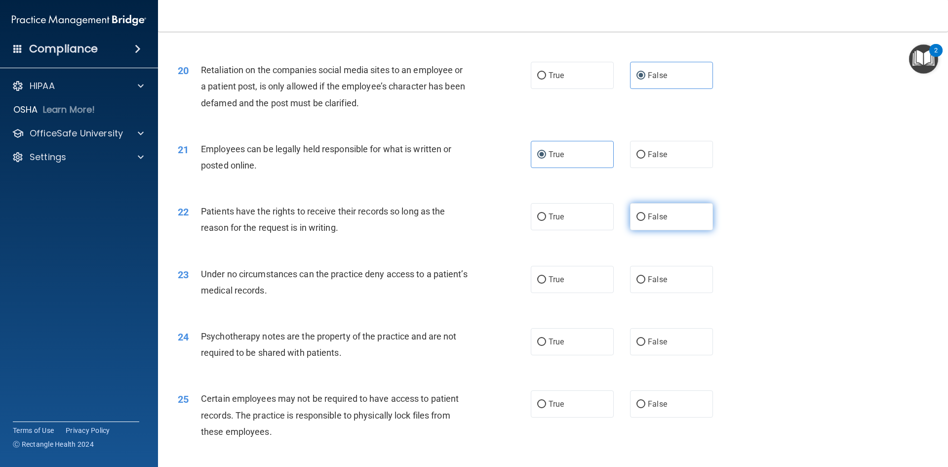
click at [645, 221] on input "False" at bounding box center [641, 216] width 9 height 7
radio input "true"
click at [664, 293] on label "False" at bounding box center [671, 279] width 83 height 27
click at [645, 283] on input "False" at bounding box center [641, 279] width 9 height 7
radio input "true"
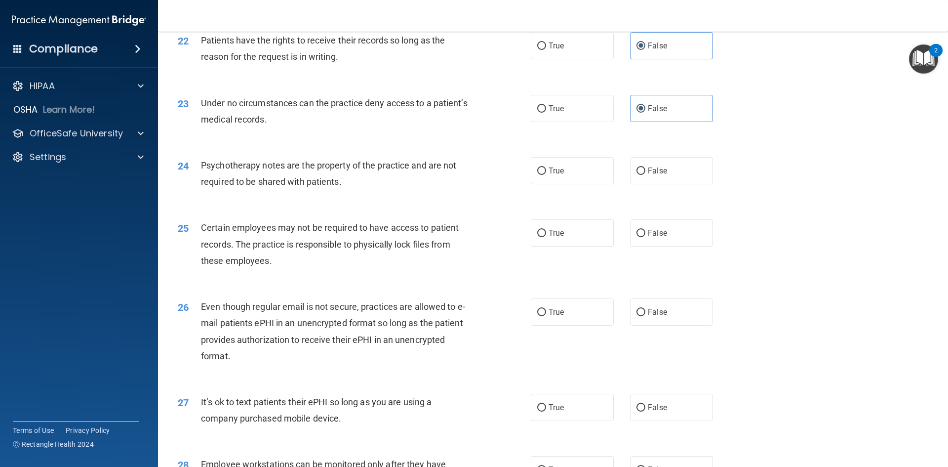
scroll to position [1729, 0]
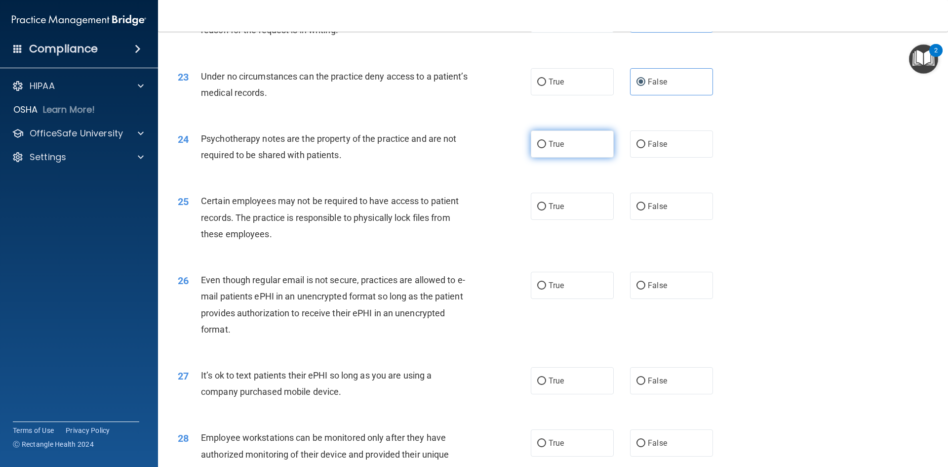
click at [553, 158] on label "True" at bounding box center [572, 143] width 83 height 27
click at [546, 148] on input "True" at bounding box center [541, 144] width 9 height 7
radio input "true"
click at [564, 218] on label "True" at bounding box center [572, 206] width 83 height 27
click at [546, 210] on input "True" at bounding box center [541, 206] width 9 height 7
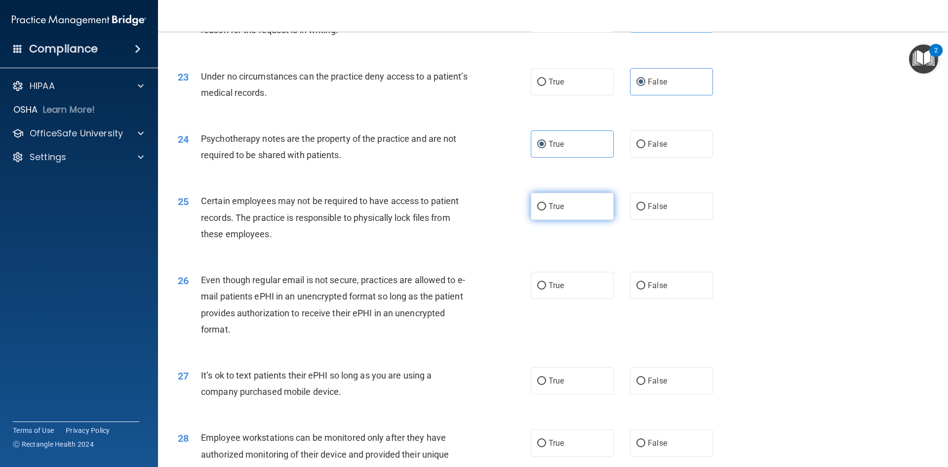
radio input "true"
click at [571, 299] on label "True" at bounding box center [572, 285] width 83 height 27
click at [546, 289] on input "True" at bounding box center [541, 285] width 9 height 7
radio input "true"
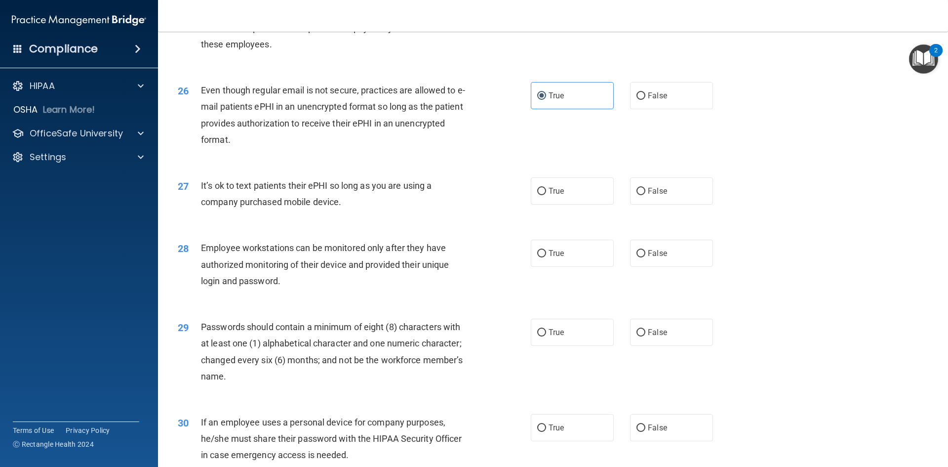
scroll to position [1926, 0]
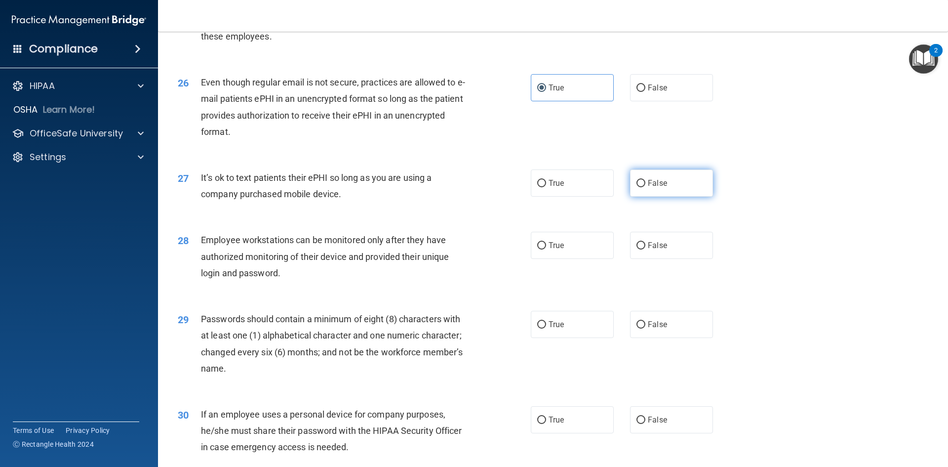
click at [648, 197] on label "False" at bounding box center [671, 182] width 83 height 27
click at [645, 187] on input "False" at bounding box center [641, 183] width 9 height 7
radio input "true"
click at [655, 250] on span "False" at bounding box center [657, 245] width 19 height 9
click at [645, 249] on input "False" at bounding box center [641, 245] width 9 height 7
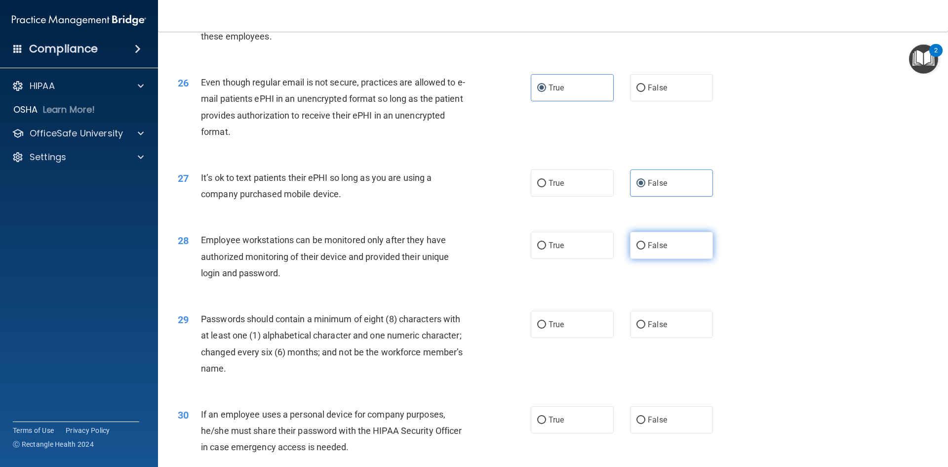
radio input "true"
click at [573, 338] on label "True" at bounding box center [572, 324] width 83 height 27
click at [546, 328] on input "True" at bounding box center [541, 324] width 9 height 7
radio input "true"
click at [675, 433] on label "False" at bounding box center [671, 419] width 83 height 27
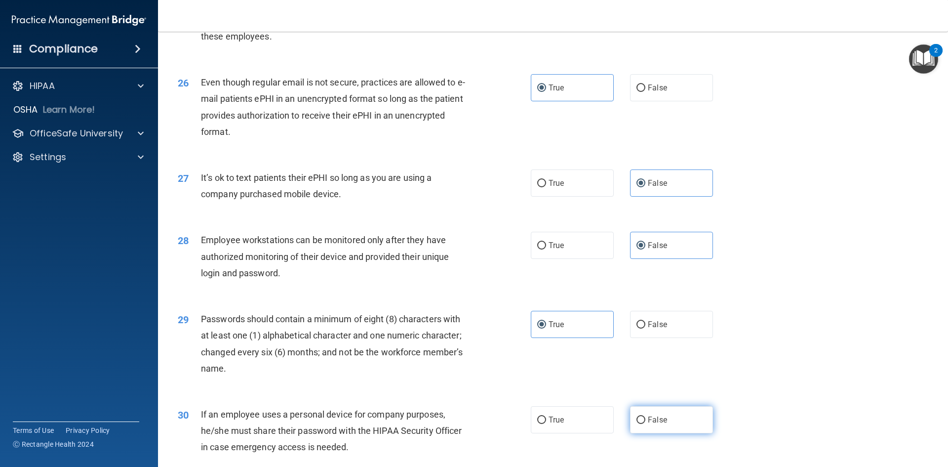
click at [645, 424] on input "False" at bounding box center [641, 419] width 9 height 7
radio input "true"
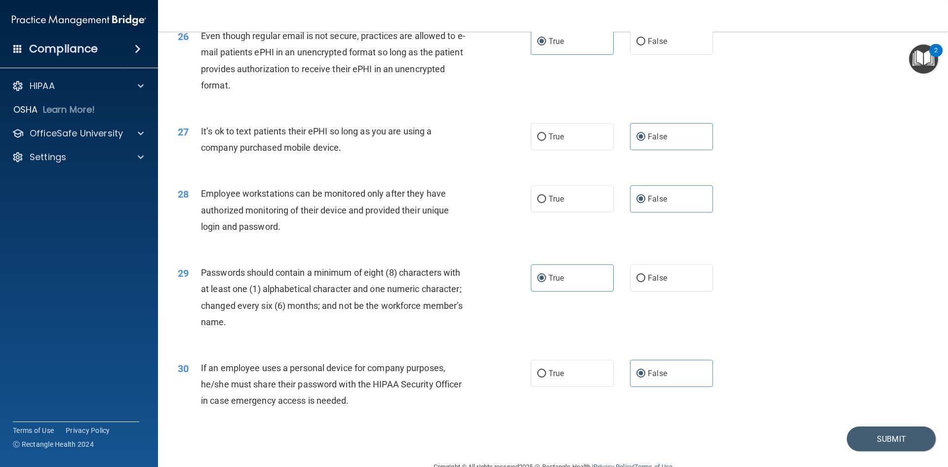
scroll to position [2013, 0]
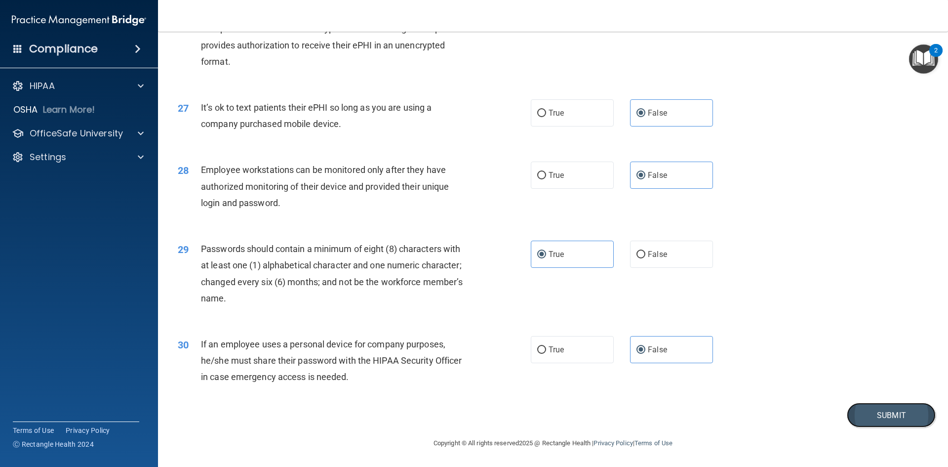
click at [874, 415] on button "Submit" at bounding box center [891, 415] width 89 height 25
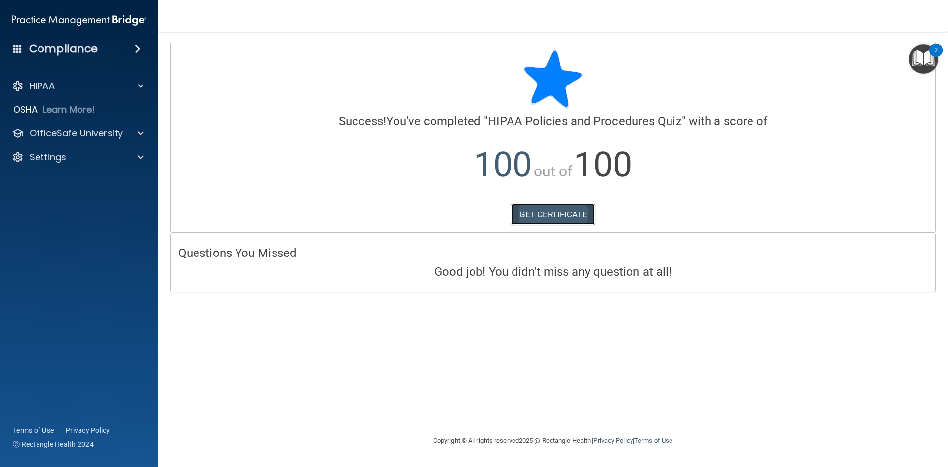
click at [537, 216] on link "GET CERTIFICATE" at bounding box center [553, 214] width 84 height 22
click at [81, 136] on p "OfficeSafe University" at bounding box center [76, 133] width 93 height 12
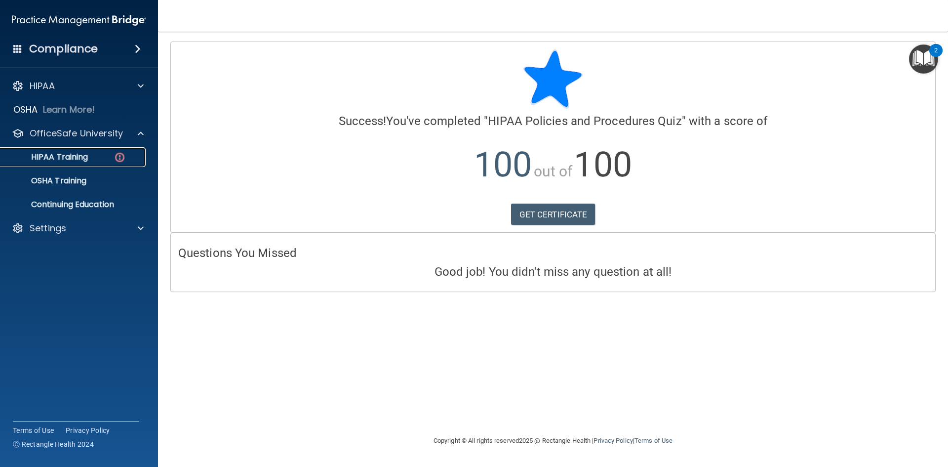
click at [68, 159] on p "HIPAA Training" at bounding box center [46, 157] width 81 height 10
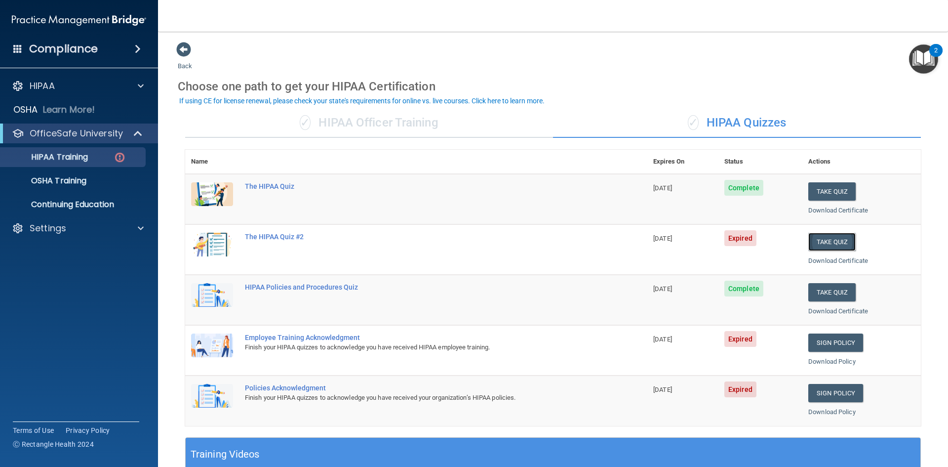
click at [835, 242] on button "Take Quiz" at bounding box center [831, 242] width 47 height 18
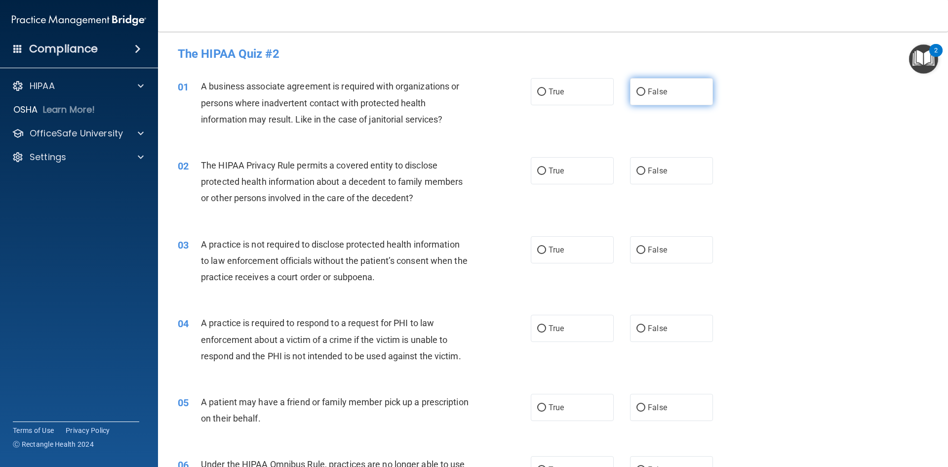
click at [664, 97] on label "False" at bounding box center [671, 91] width 83 height 27
click at [645, 96] on input "False" at bounding box center [641, 91] width 9 height 7
radio input "true"
click at [570, 162] on label "True" at bounding box center [572, 170] width 83 height 27
click at [546, 167] on input "True" at bounding box center [541, 170] width 9 height 7
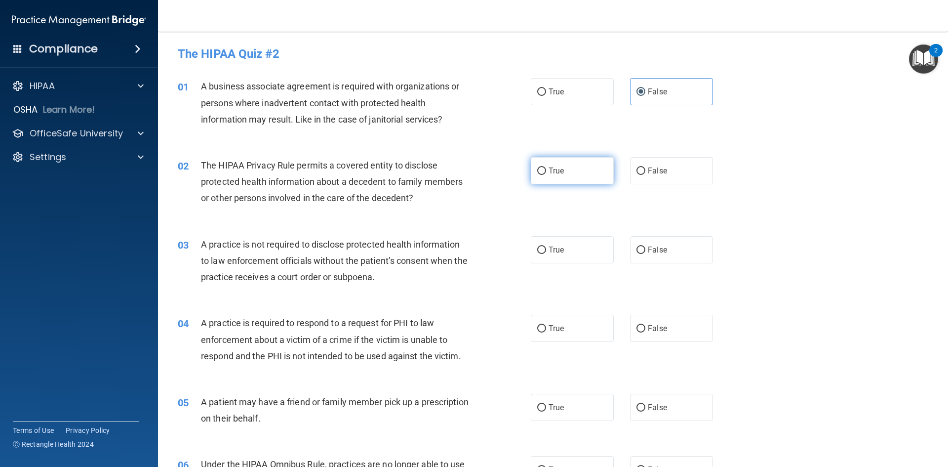
radio input "true"
click at [679, 252] on label "False" at bounding box center [671, 249] width 83 height 27
click at [645, 252] on input "False" at bounding box center [641, 249] width 9 height 7
radio input "true"
click at [554, 331] on span "True" at bounding box center [556, 327] width 15 height 9
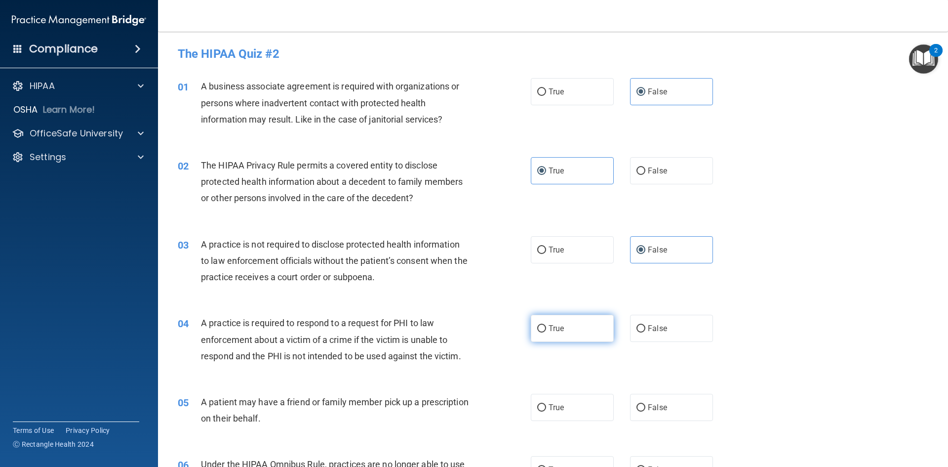
click at [546, 331] on input "True" at bounding box center [541, 328] width 9 height 7
radio input "true"
click at [568, 408] on label "True" at bounding box center [572, 407] width 83 height 27
click at [546, 408] on input "True" at bounding box center [541, 407] width 9 height 7
radio input "true"
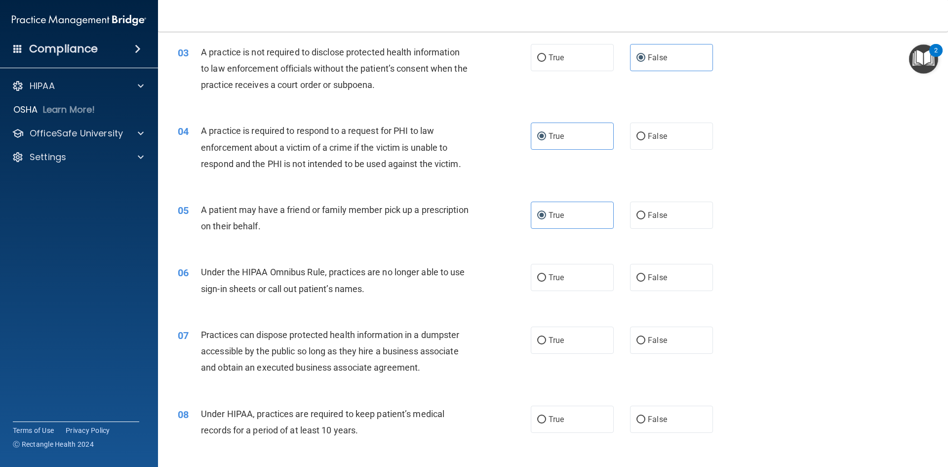
scroll to position [296, 0]
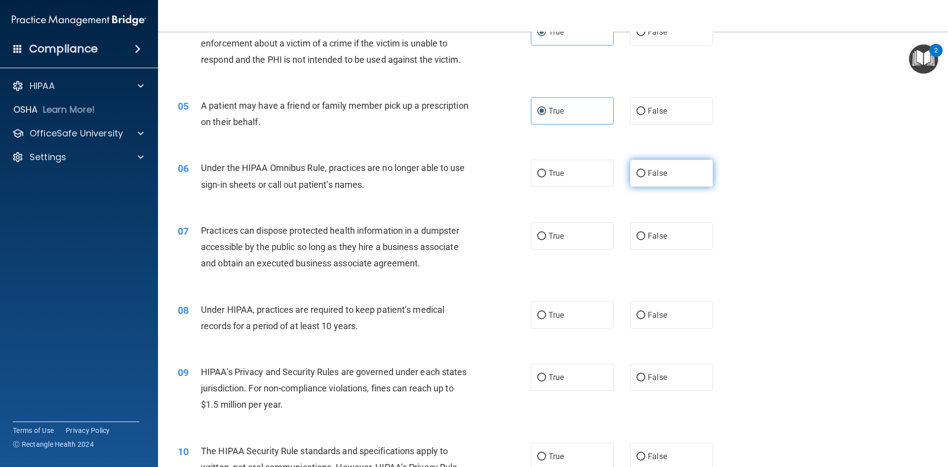
click at [651, 184] on label "False" at bounding box center [671, 173] width 83 height 27
click at [645, 177] on input "False" at bounding box center [641, 173] width 9 height 7
radio input "true"
click at [691, 244] on label "False" at bounding box center [671, 235] width 83 height 27
click at [645, 240] on input "False" at bounding box center [641, 236] width 9 height 7
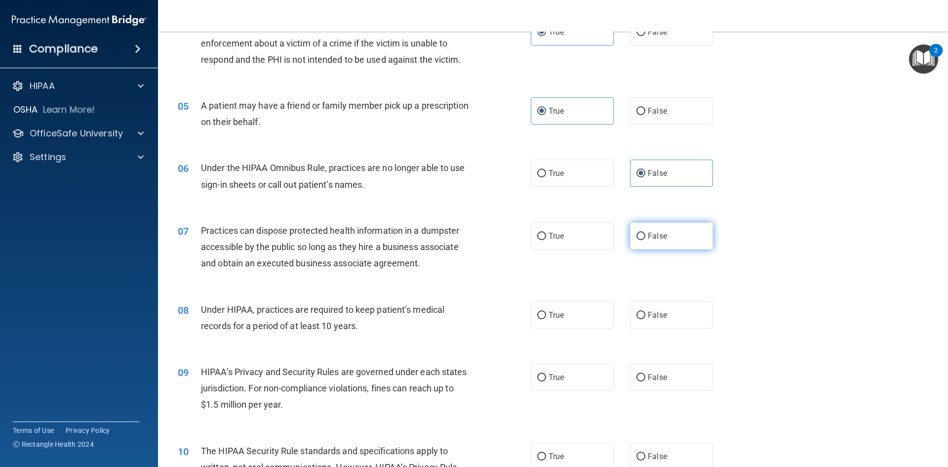
radio input "true"
click at [684, 313] on label "False" at bounding box center [671, 314] width 83 height 27
click at [645, 313] on input "False" at bounding box center [641, 315] width 9 height 7
radio input "true"
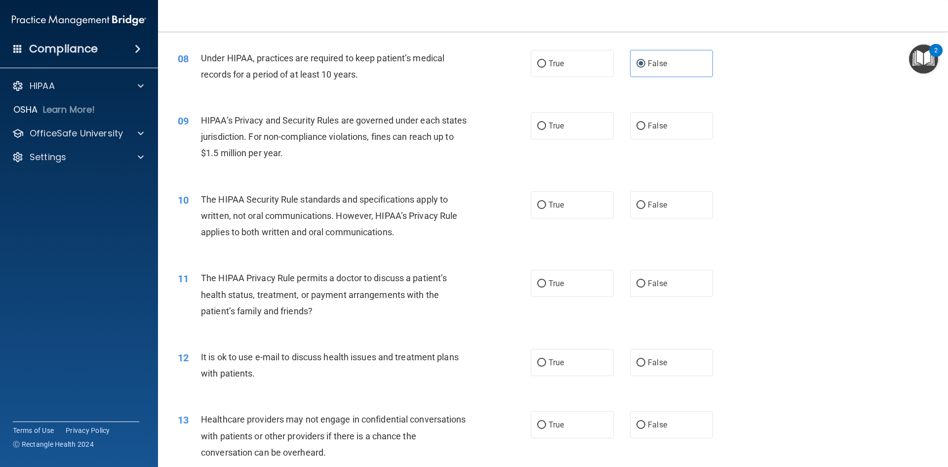
scroll to position [543, 0]
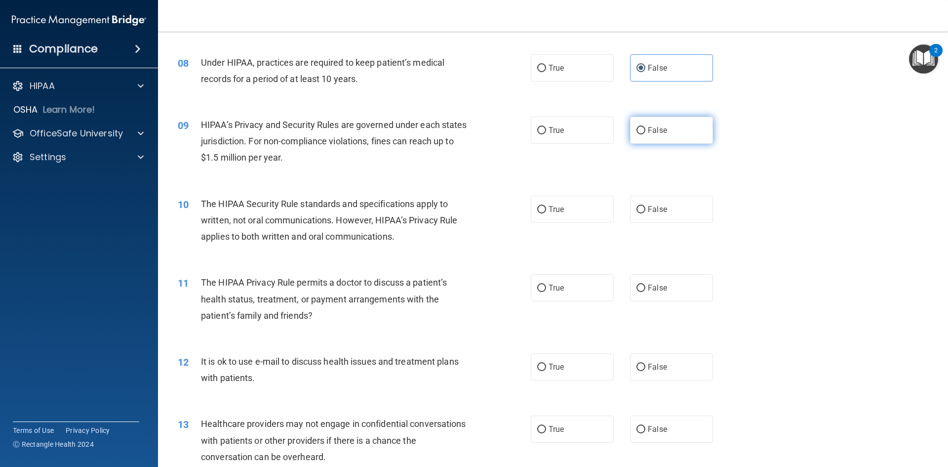
click at [683, 128] on label "False" at bounding box center [671, 130] width 83 height 27
click at [645, 128] on input "False" at bounding box center [641, 130] width 9 height 7
radio input "true"
click at [556, 217] on label "True" at bounding box center [572, 209] width 83 height 27
click at [546, 213] on input "True" at bounding box center [541, 209] width 9 height 7
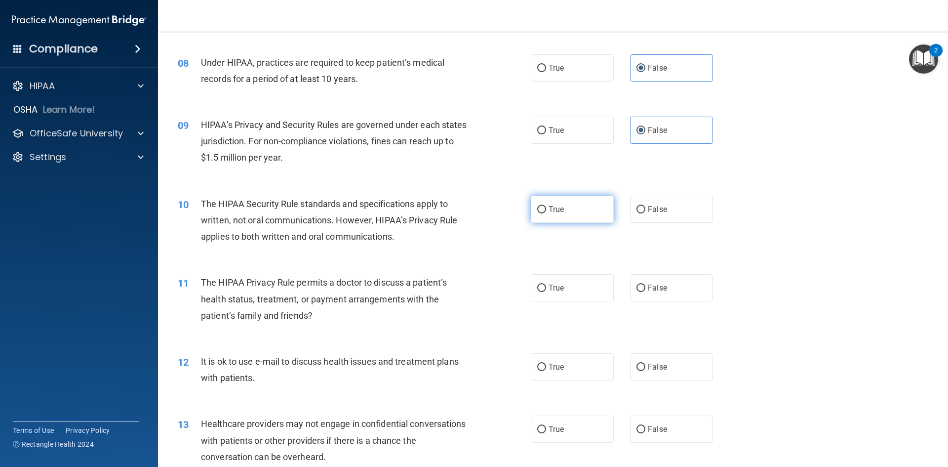
radio input "true"
click at [563, 296] on label "True" at bounding box center [572, 287] width 83 height 27
click at [546, 292] on input "True" at bounding box center [541, 287] width 9 height 7
radio input "true"
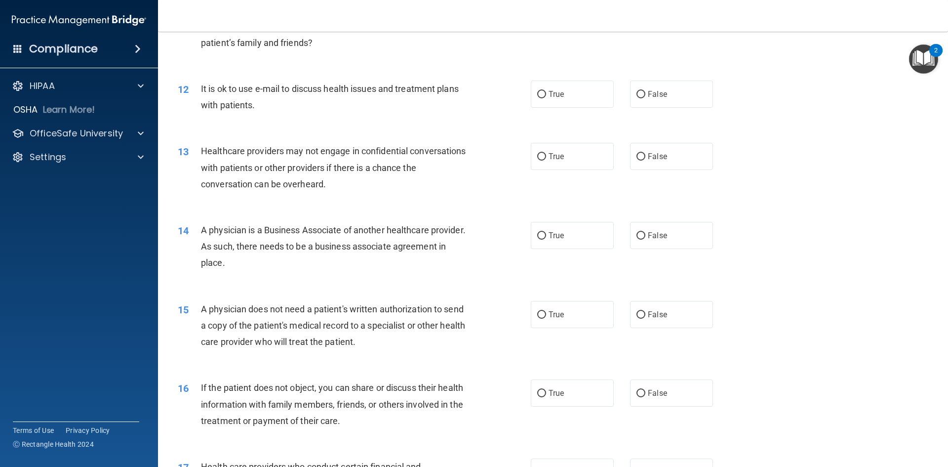
scroll to position [840, 0]
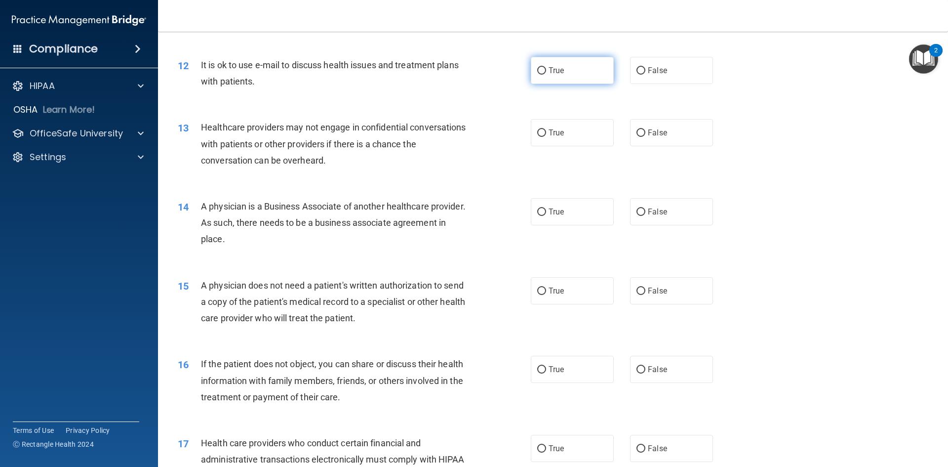
click at [543, 68] on label "True" at bounding box center [572, 70] width 83 height 27
click at [543, 68] on input "True" at bounding box center [541, 70] width 9 height 7
radio input "true"
click at [701, 153] on div "13 Healthcare providers may not engage in confidential conversations with patie…" at bounding box center [552, 146] width 765 height 79
click at [692, 144] on label "False" at bounding box center [671, 132] width 83 height 27
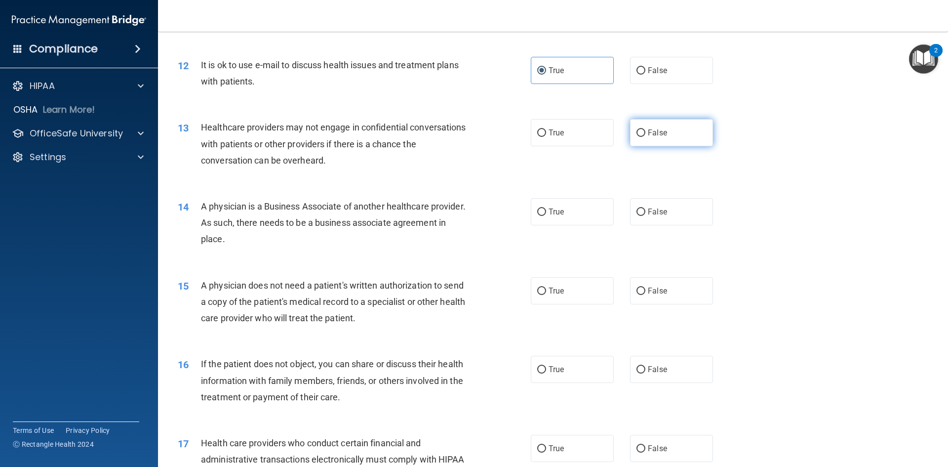
click at [645, 137] on input "False" at bounding box center [641, 132] width 9 height 7
radio input "true"
click at [678, 211] on label "False" at bounding box center [671, 211] width 83 height 27
click at [645, 211] on input "False" at bounding box center [641, 211] width 9 height 7
radio input "true"
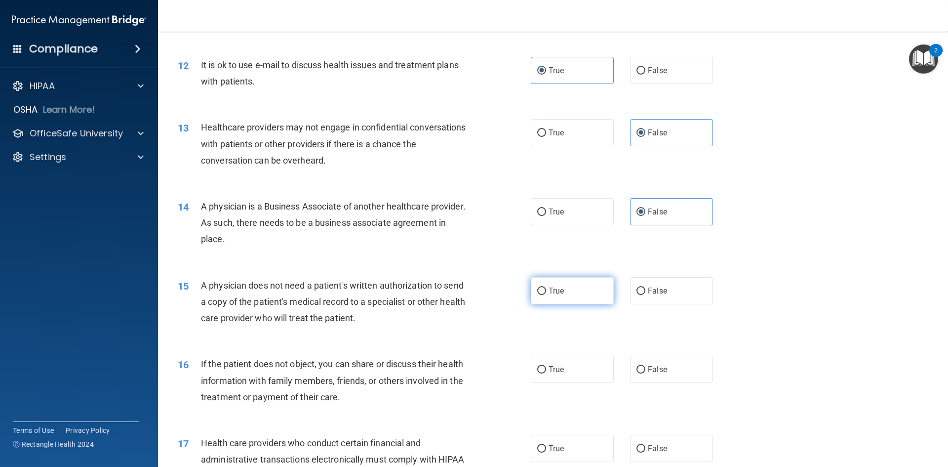
click at [559, 291] on span "True" at bounding box center [556, 290] width 15 height 9
click at [546, 291] on input "True" at bounding box center [541, 290] width 9 height 7
radio input "true"
click at [564, 362] on label "True" at bounding box center [572, 369] width 83 height 27
click at [546, 366] on input "True" at bounding box center [541, 369] width 9 height 7
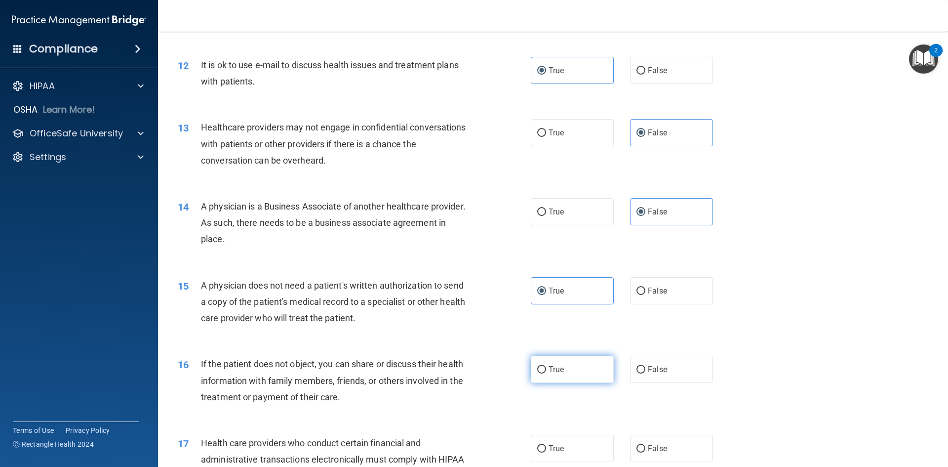
radio input "true"
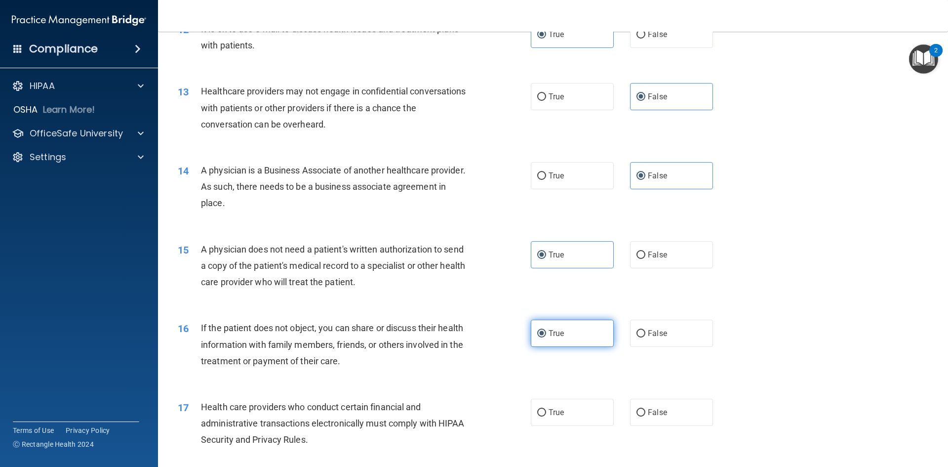
scroll to position [938, 0]
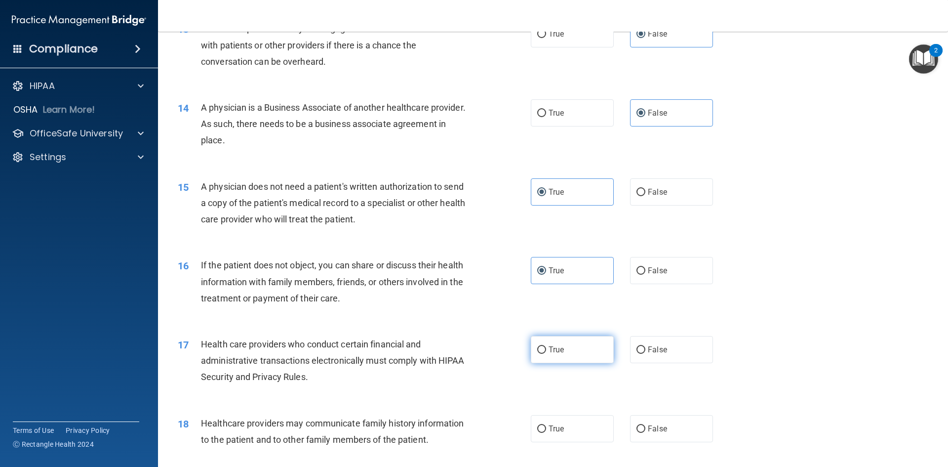
click at [569, 357] on label "True" at bounding box center [572, 349] width 83 height 27
click at [546, 354] on input "True" at bounding box center [541, 349] width 9 height 7
radio input "true"
click at [660, 429] on span "False" at bounding box center [657, 428] width 19 height 9
click at [645, 429] on input "False" at bounding box center [641, 428] width 9 height 7
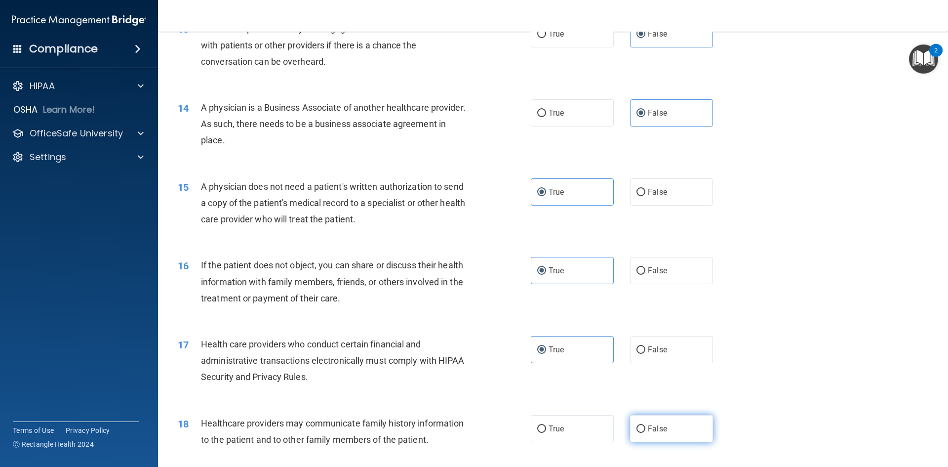
radio input "true"
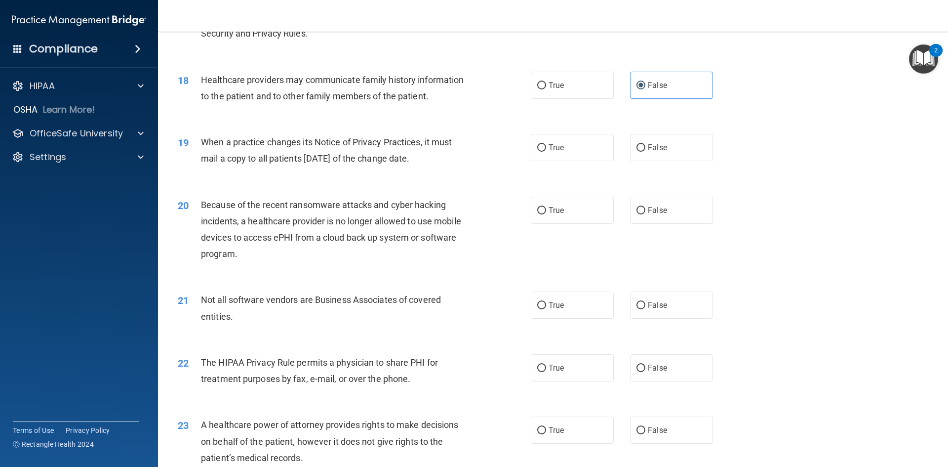
scroll to position [1284, 0]
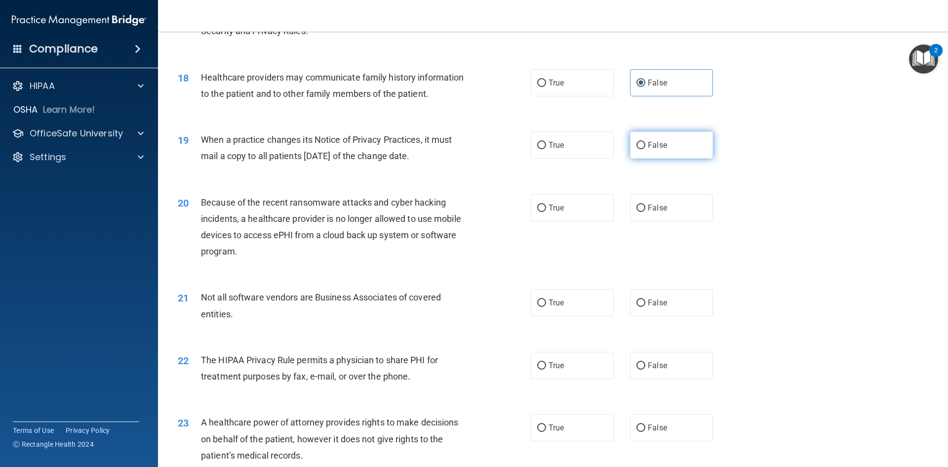
click at [676, 143] on label "False" at bounding box center [671, 144] width 83 height 27
click at [645, 143] on input "False" at bounding box center [641, 145] width 9 height 7
radio input "true"
click at [662, 204] on label "False" at bounding box center [671, 207] width 83 height 27
click at [645, 204] on input "False" at bounding box center [641, 207] width 9 height 7
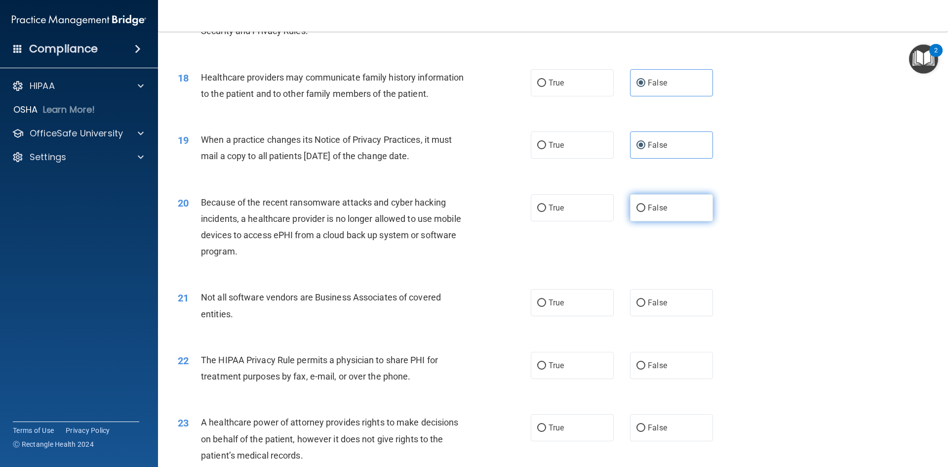
radio input "true"
click at [558, 311] on label "True" at bounding box center [572, 302] width 83 height 27
click at [546, 307] on input "True" at bounding box center [541, 302] width 9 height 7
radio input "true"
drag, startPoint x: 574, startPoint y: 372, endPoint x: 738, endPoint y: 349, distance: 165.5
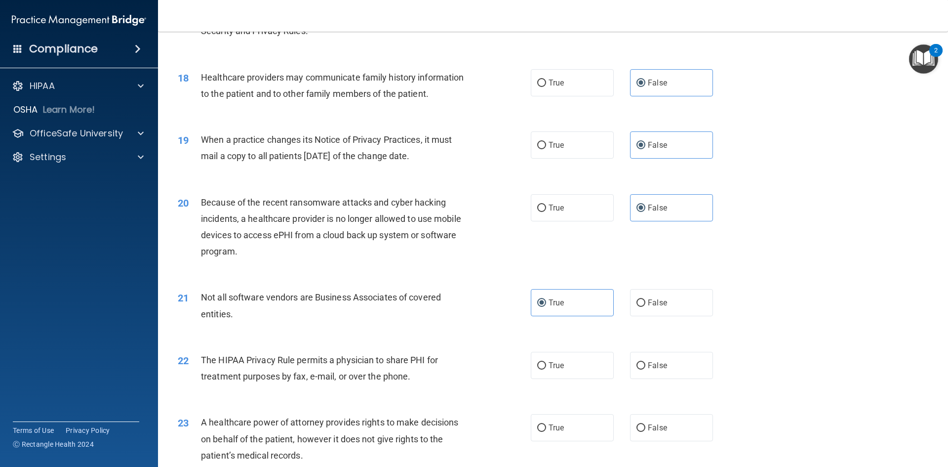
click at [583, 368] on label "True" at bounding box center [572, 365] width 83 height 27
click at [546, 368] on input "True" at bounding box center [541, 365] width 9 height 7
radio input "true"
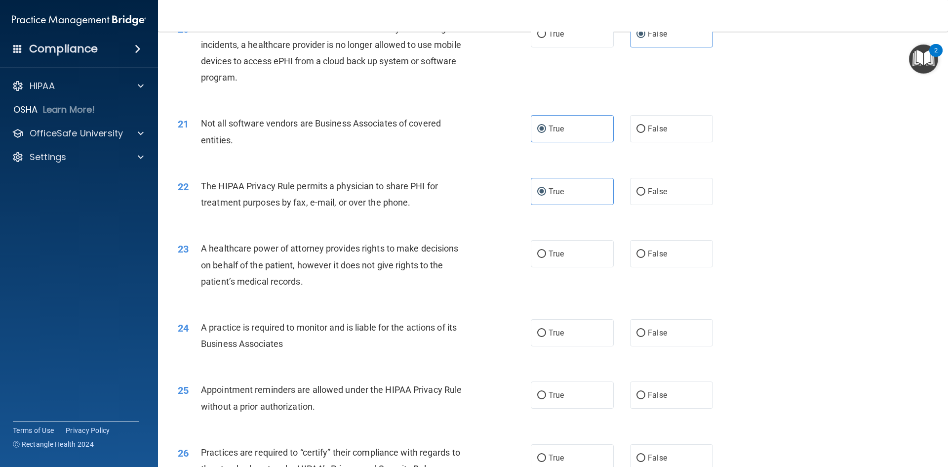
scroll to position [1482, 0]
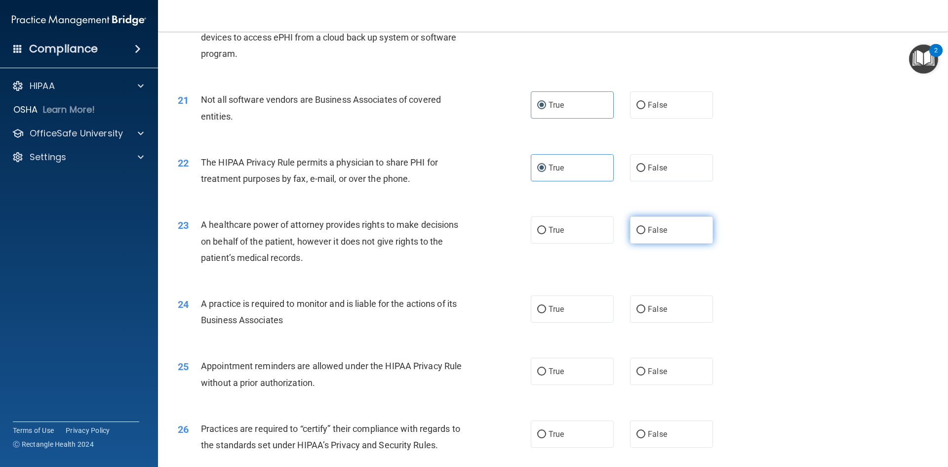
click at [653, 237] on label "False" at bounding box center [671, 229] width 83 height 27
click at [645, 234] on input "False" at bounding box center [641, 230] width 9 height 7
radio input "true"
click at [658, 313] on span "False" at bounding box center [657, 308] width 19 height 9
click at [645, 313] on input "False" at bounding box center [641, 309] width 9 height 7
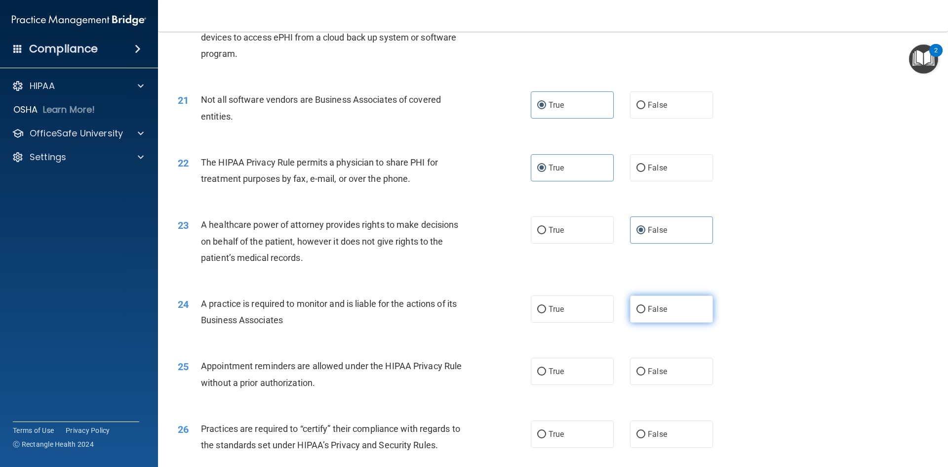
radio input "true"
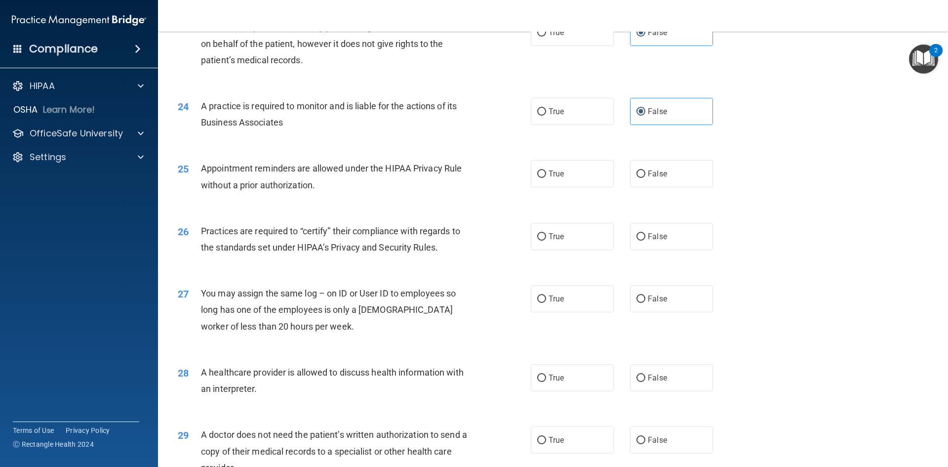
scroll to position [1729, 0]
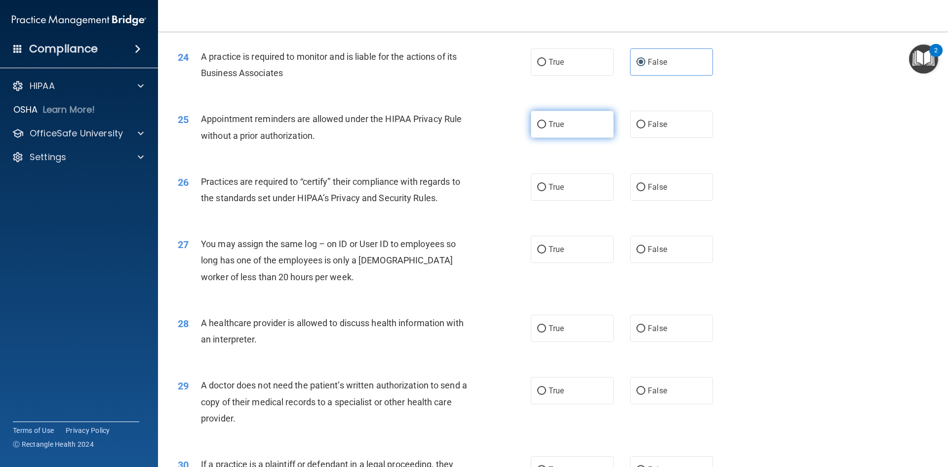
click at [542, 127] on input "True" at bounding box center [541, 124] width 9 height 7
radio input "true"
click at [669, 196] on label "False" at bounding box center [671, 186] width 83 height 27
click at [645, 191] on input "False" at bounding box center [641, 187] width 9 height 7
radio input "true"
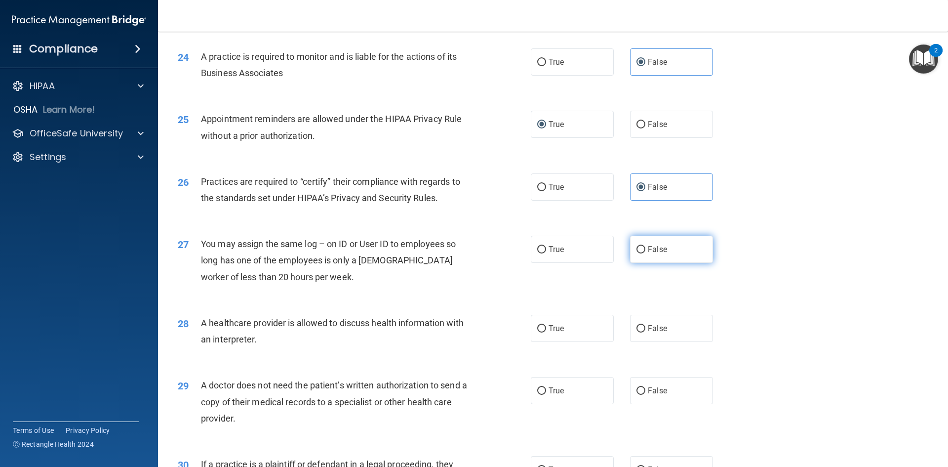
click at [674, 244] on label "False" at bounding box center [671, 249] width 83 height 27
click at [645, 246] on input "False" at bounding box center [641, 249] width 9 height 7
radio input "true"
click at [580, 327] on label "True" at bounding box center [572, 328] width 83 height 27
click at [546, 327] on input "True" at bounding box center [541, 328] width 9 height 7
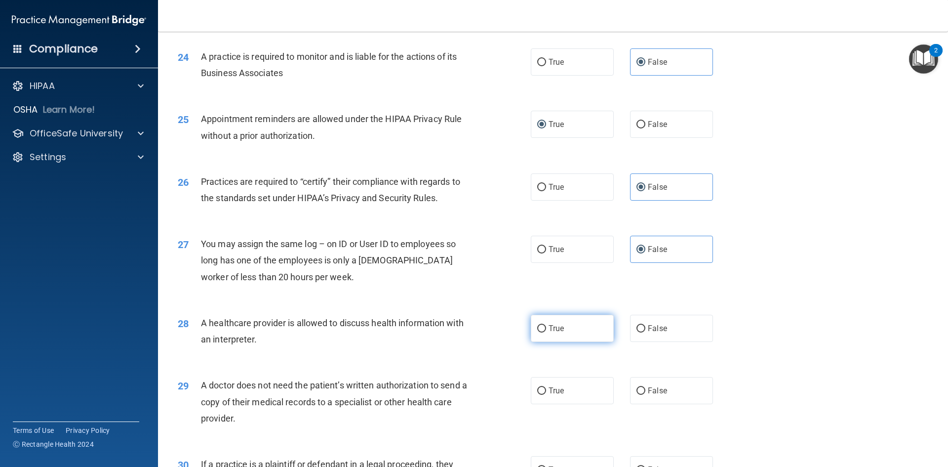
radio input "true"
click at [580, 393] on label "True" at bounding box center [572, 390] width 83 height 27
click at [546, 393] on input "True" at bounding box center [541, 390] width 9 height 7
radio input "true"
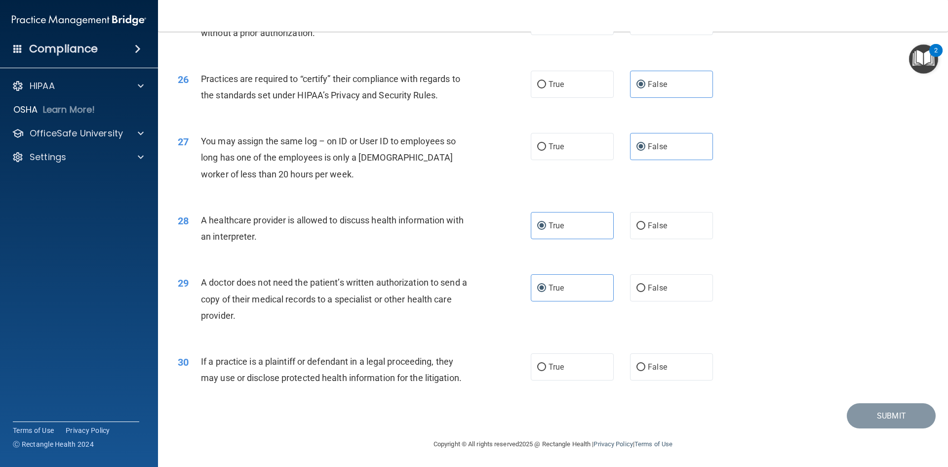
scroll to position [1832, 0]
click at [574, 367] on label "True" at bounding box center [572, 365] width 83 height 27
click at [546, 367] on input "True" at bounding box center [541, 365] width 9 height 7
radio input "true"
click at [869, 412] on button "Submit" at bounding box center [891, 414] width 89 height 25
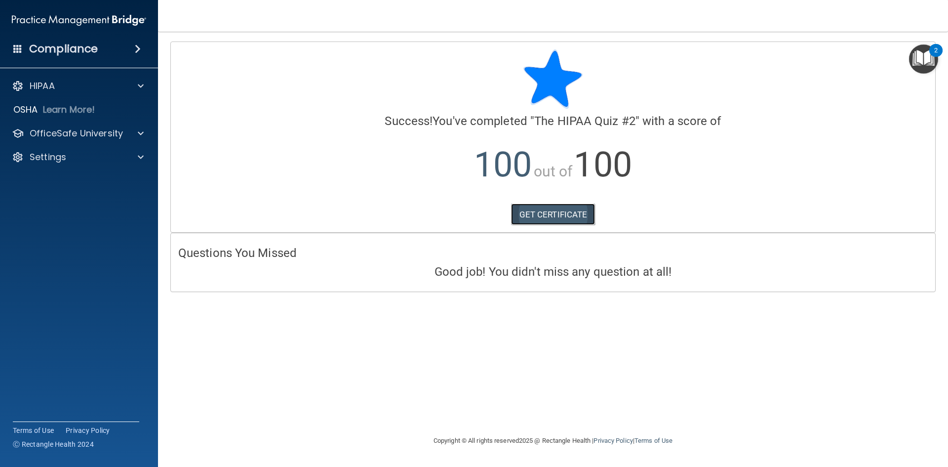
click at [512, 218] on link "GET CERTIFICATE" at bounding box center [553, 214] width 84 height 22
click at [59, 138] on p "OfficeSafe University" at bounding box center [76, 133] width 93 height 12
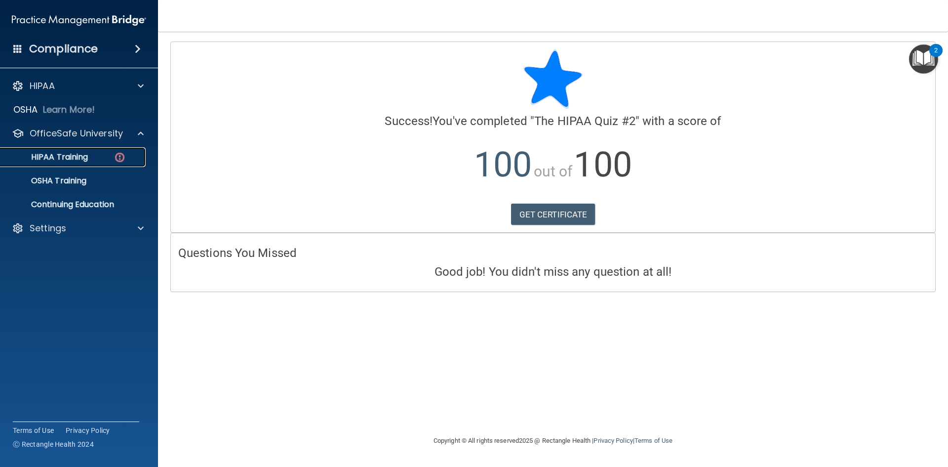
click at [66, 152] on p "HIPAA Training" at bounding box center [46, 157] width 81 height 10
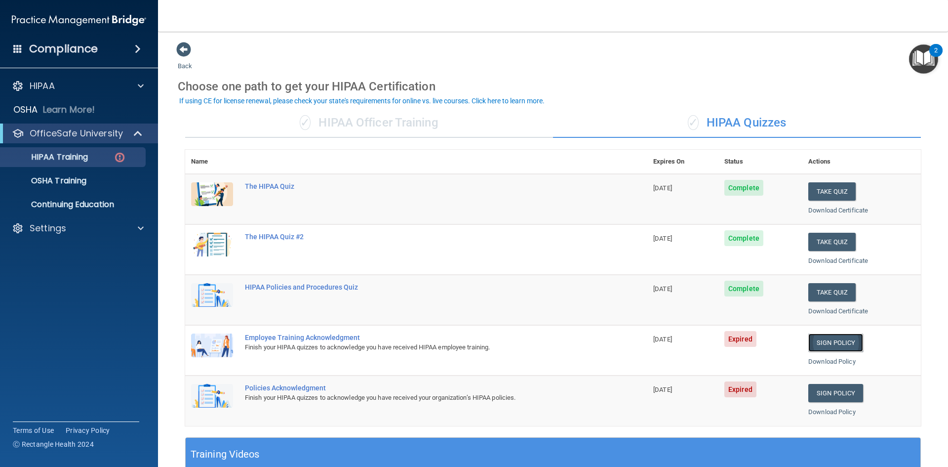
click at [824, 340] on link "Sign Policy" at bounding box center [835, 342] width 55 height 18
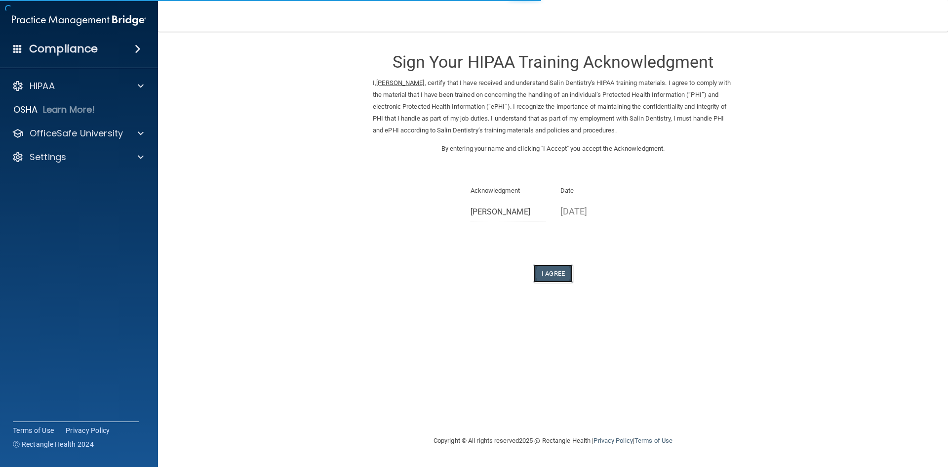
click at [554, 273] on button "I Agree" at bounding box center [553, 273] width 40 height 18
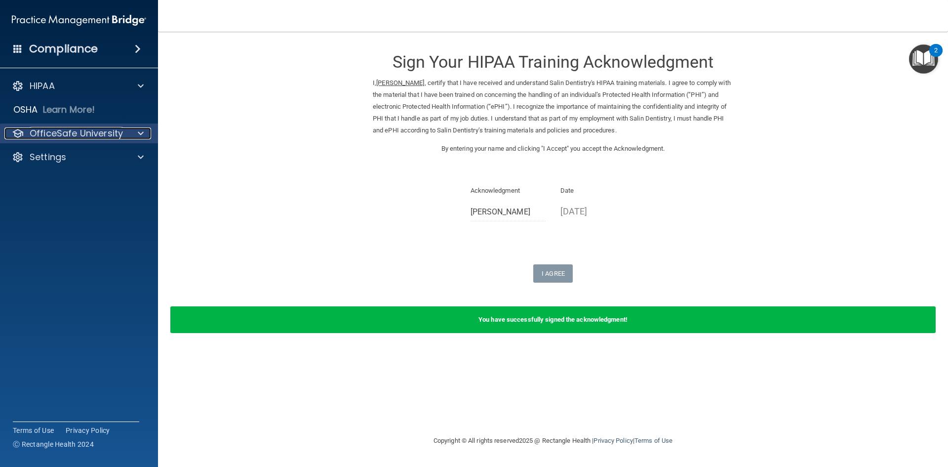
click at [140, 135] on span at bounding box center [141, 133] width 6 height 12
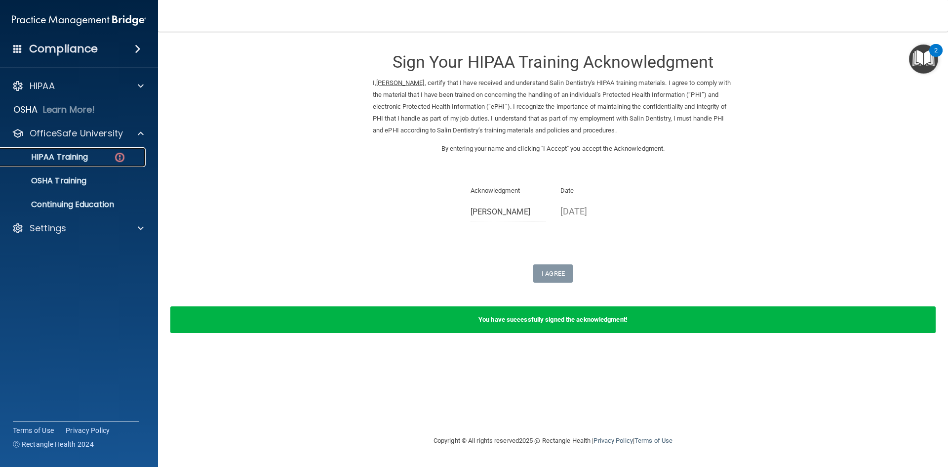
click at [61, 159] on p "HIPAA Training" at bounding box center [46, 157] width 81 height 10
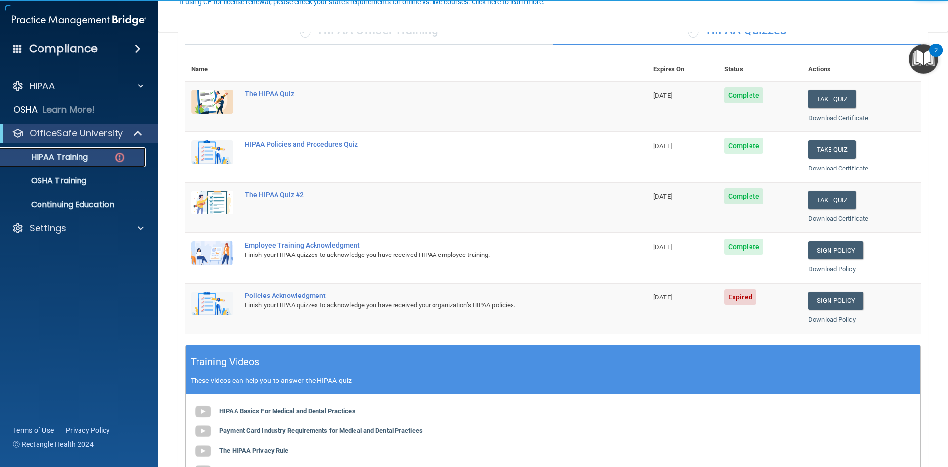
scroll to position [99, 0]
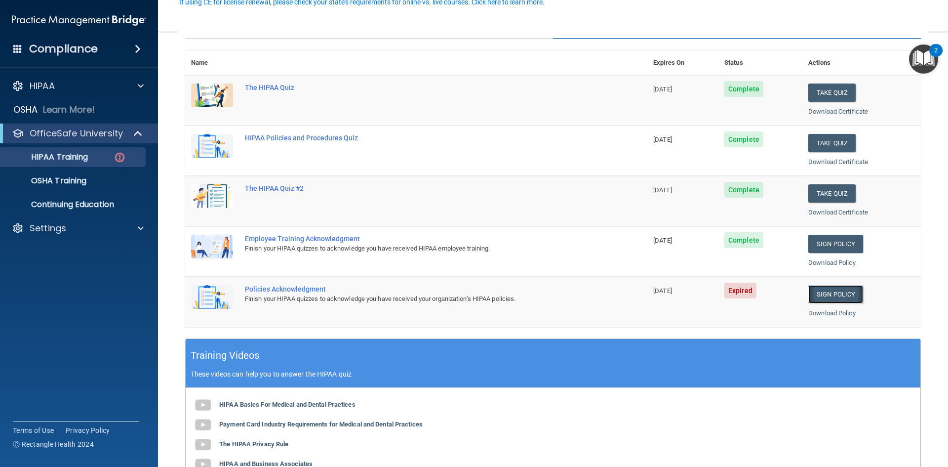
click at [840, 295] on link "Sign Policy" at bounding box center [835, 294] width 55 height 18
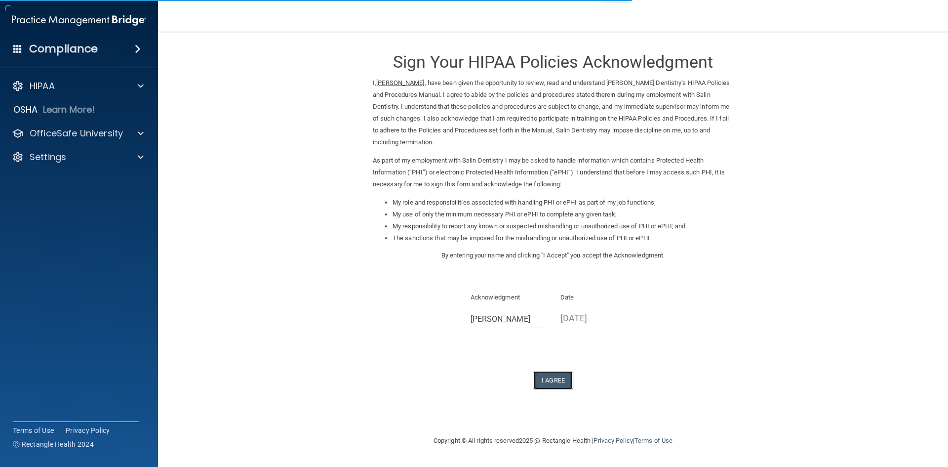
click at [555, 381] on button "I Agree" at bounding box center [553, 380] width 40 height 18
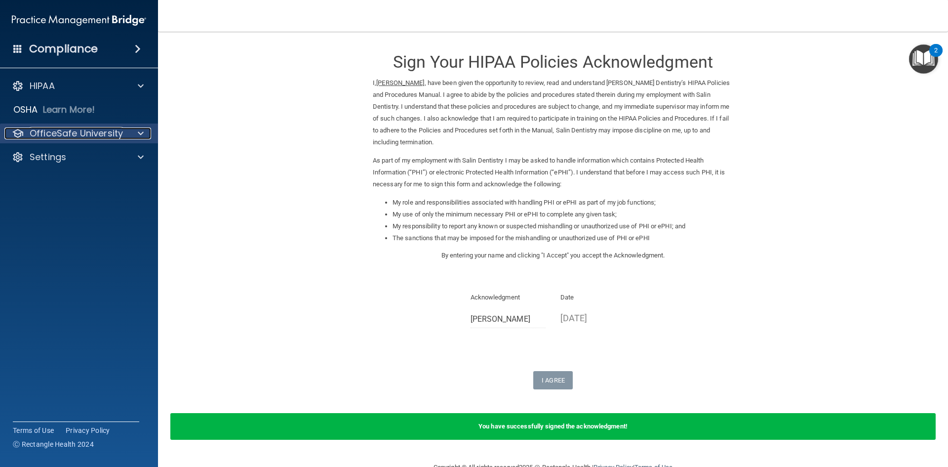
click at [77, 138] on p "OfficeSafe University" at bounding box center [76, 133] width 93 height 12
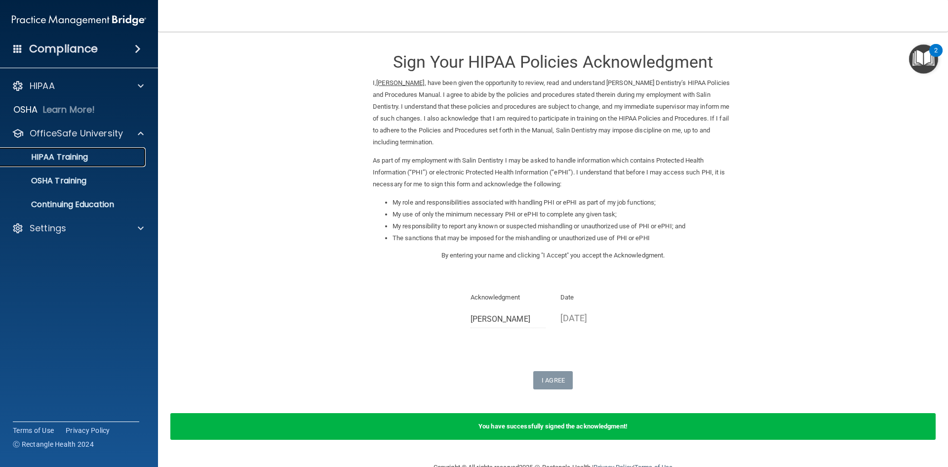
click at [76, 156] on p "HIPAA Training" at bounding box center [46, 157] width 81 height 10
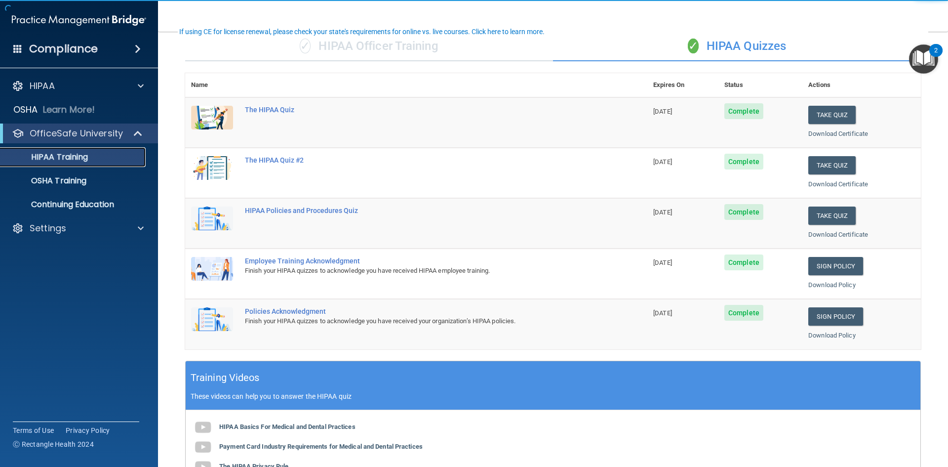
scroll to position [99, 0]
